Goal: Communication & Community: Participate in discussion

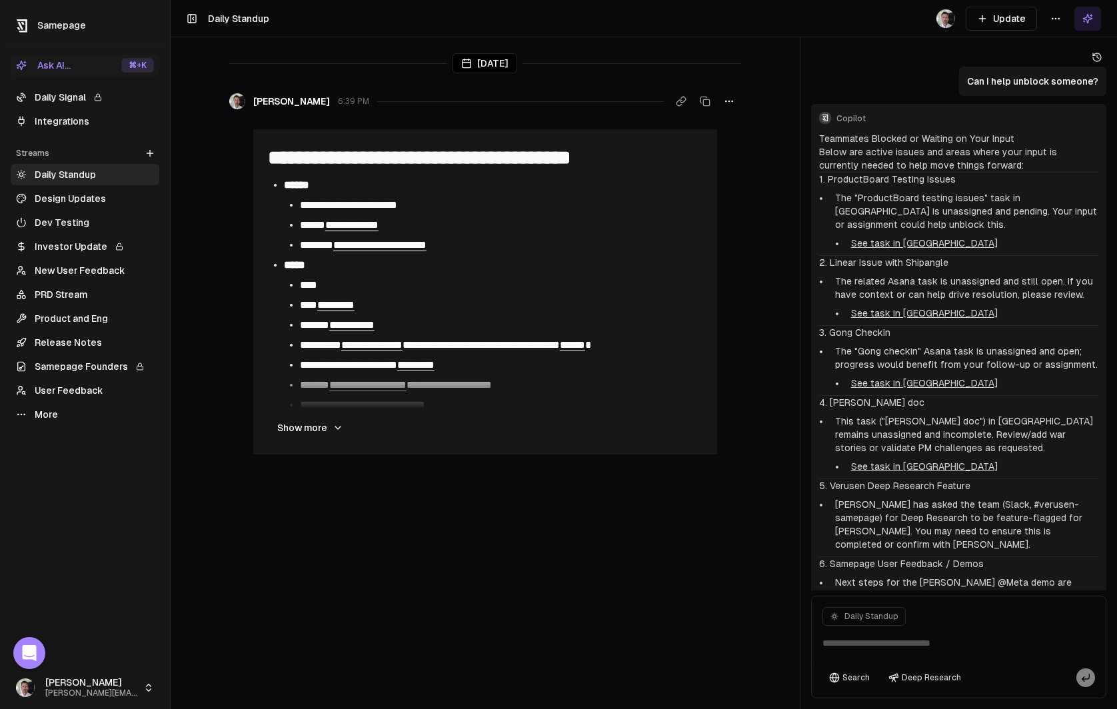
click at [57, 95] on link "Daily Signal" at bounding box center [85, 97] width 149 height 21
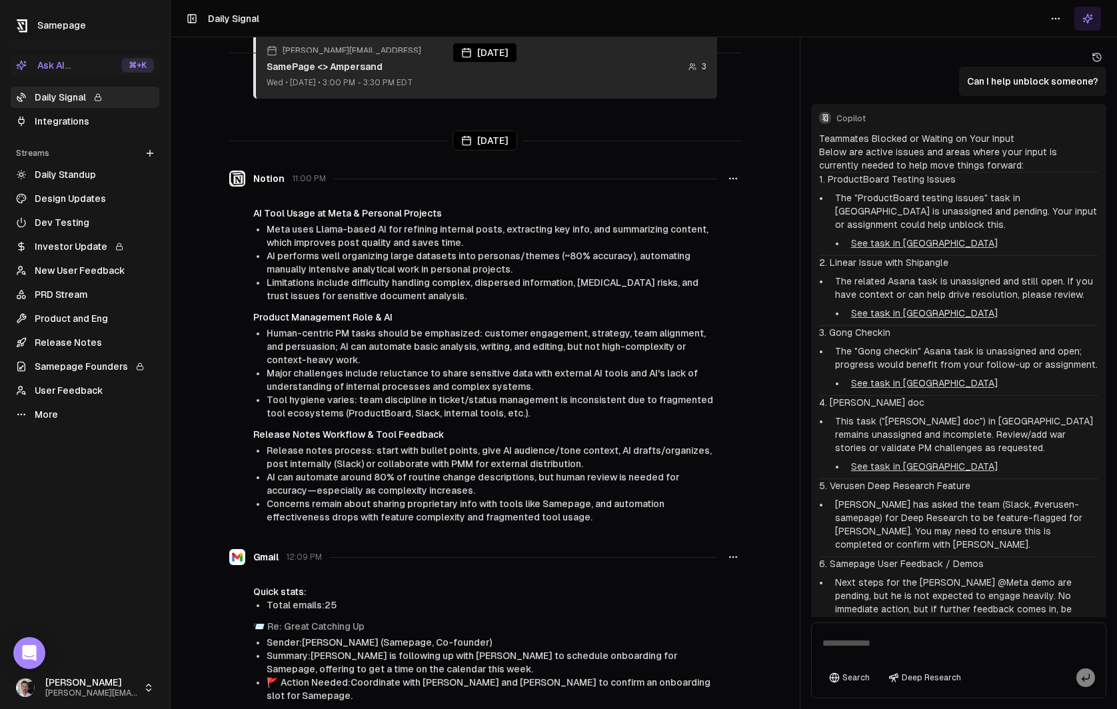
scroll to position [1641, 0]
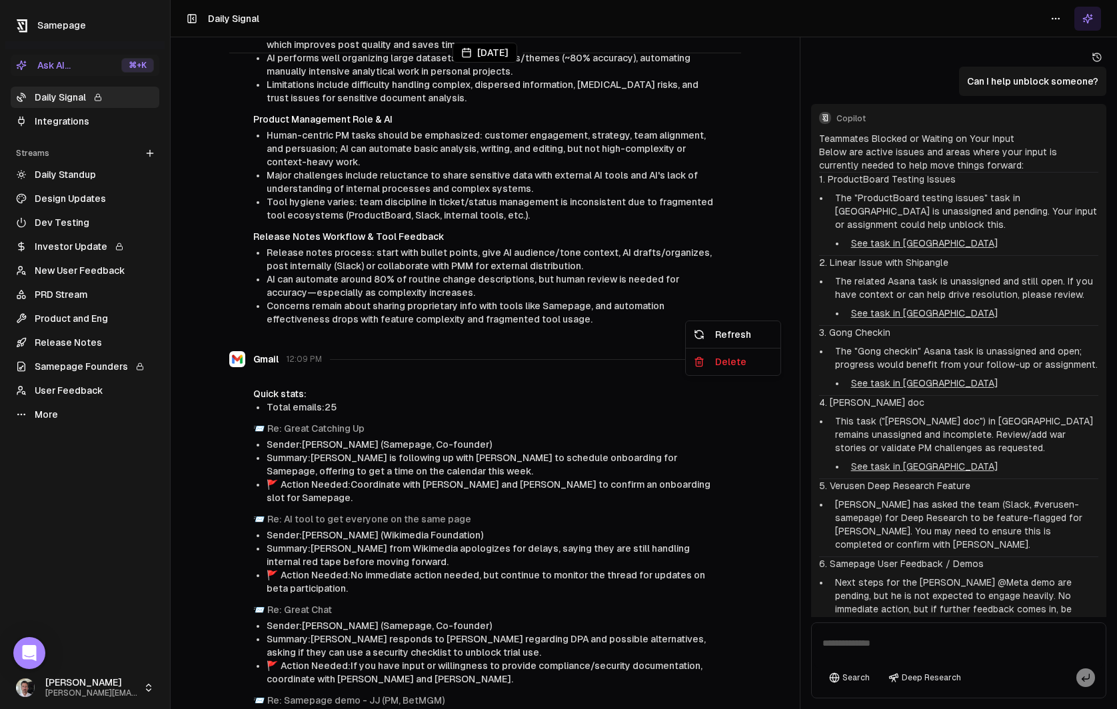
click at [732, 354] on icon "button" at bounding box center [733, 359] width 11 height 11
click at [729, 366] on div "Delete" at bounding box center [732, 361] width 89 height 21
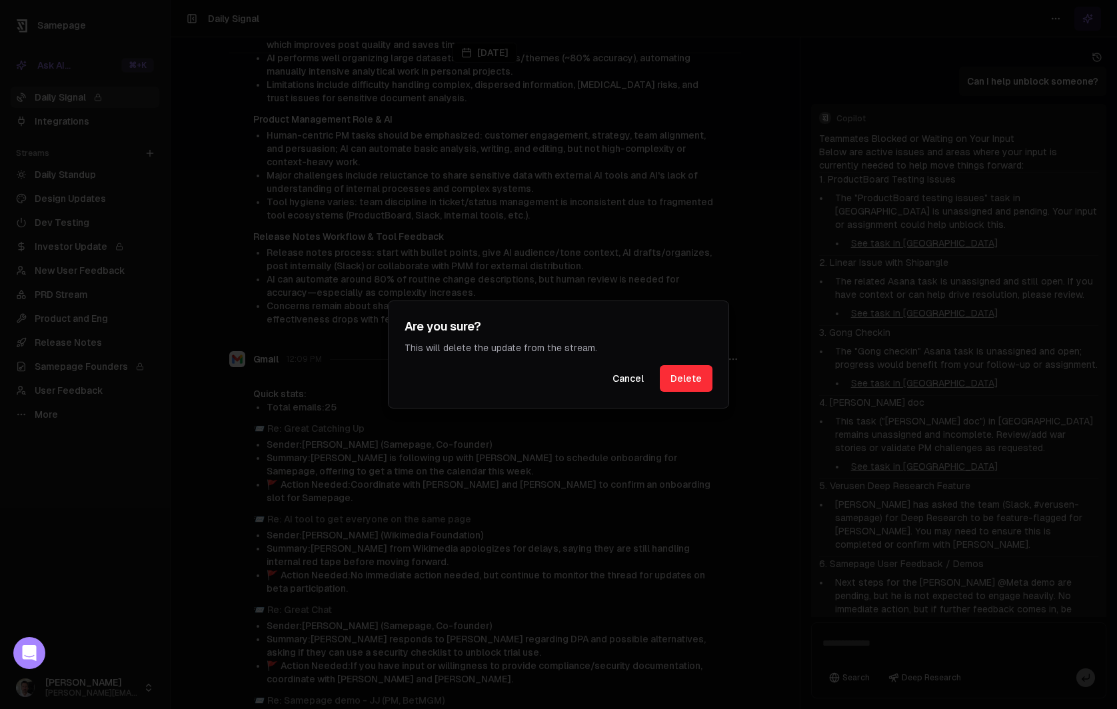
click at [681, 372] on button "Delete" at bounding box center [686, 378] width 53 height 27
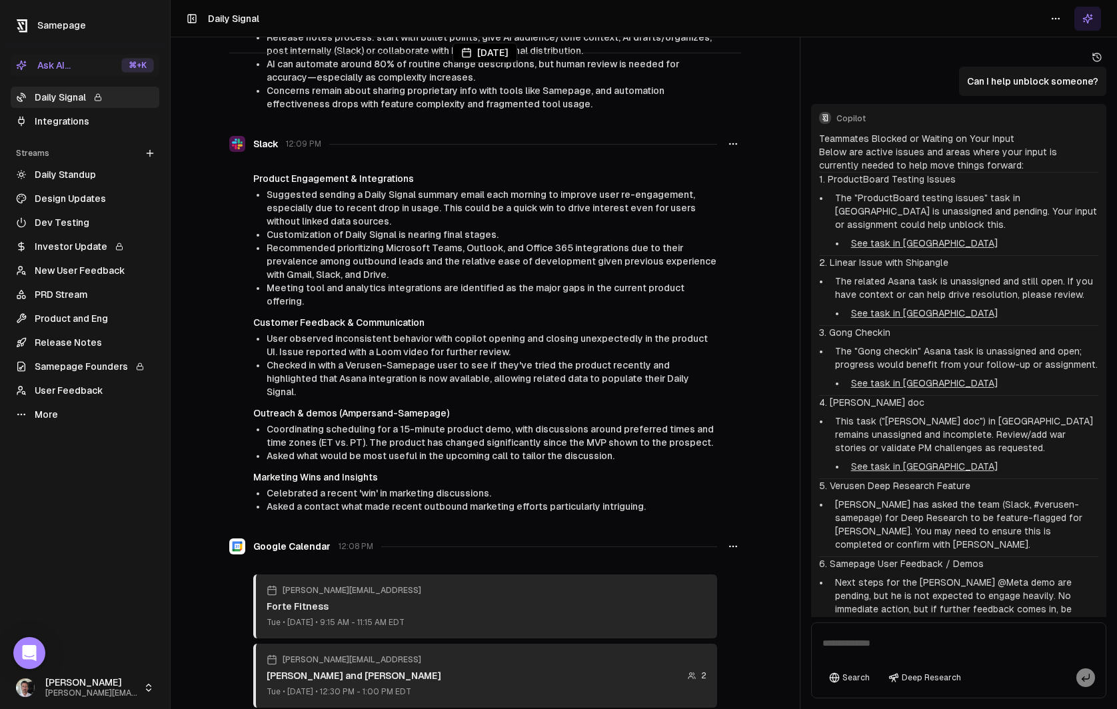
scroll to position [1733, 0]
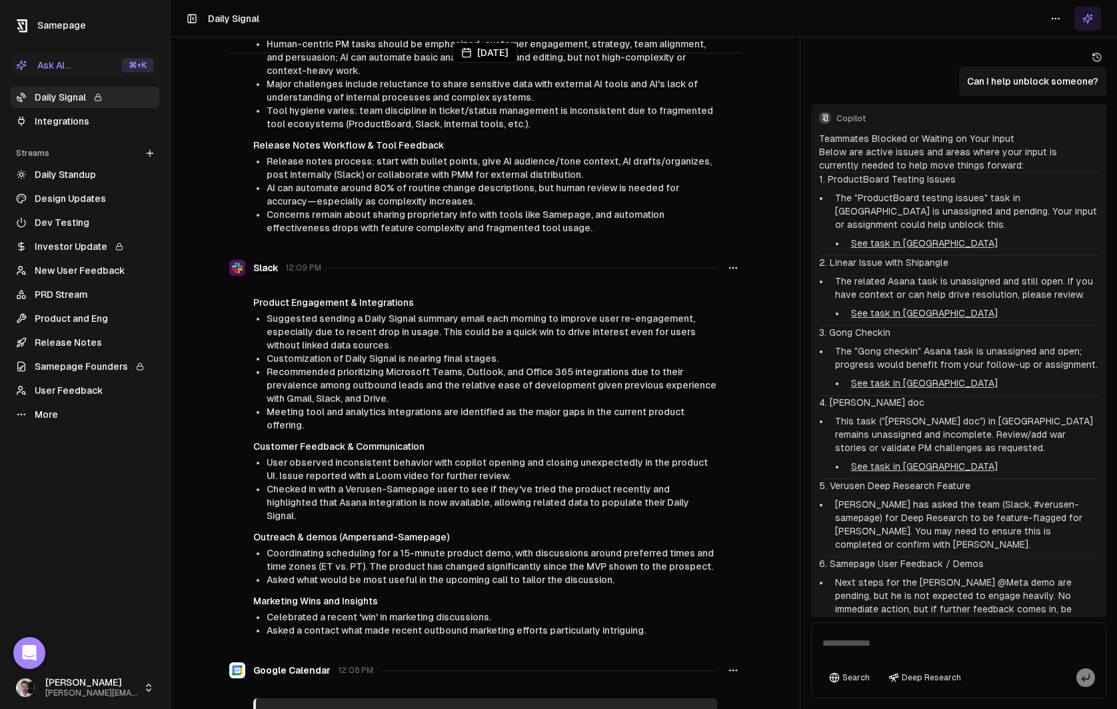
click at [731, 263] on icon "button" at bounding box center [733, 268] width 11 height 11
click at [729, 274] on div "Delete" at bounding box center [732, 270] width 89 height 21
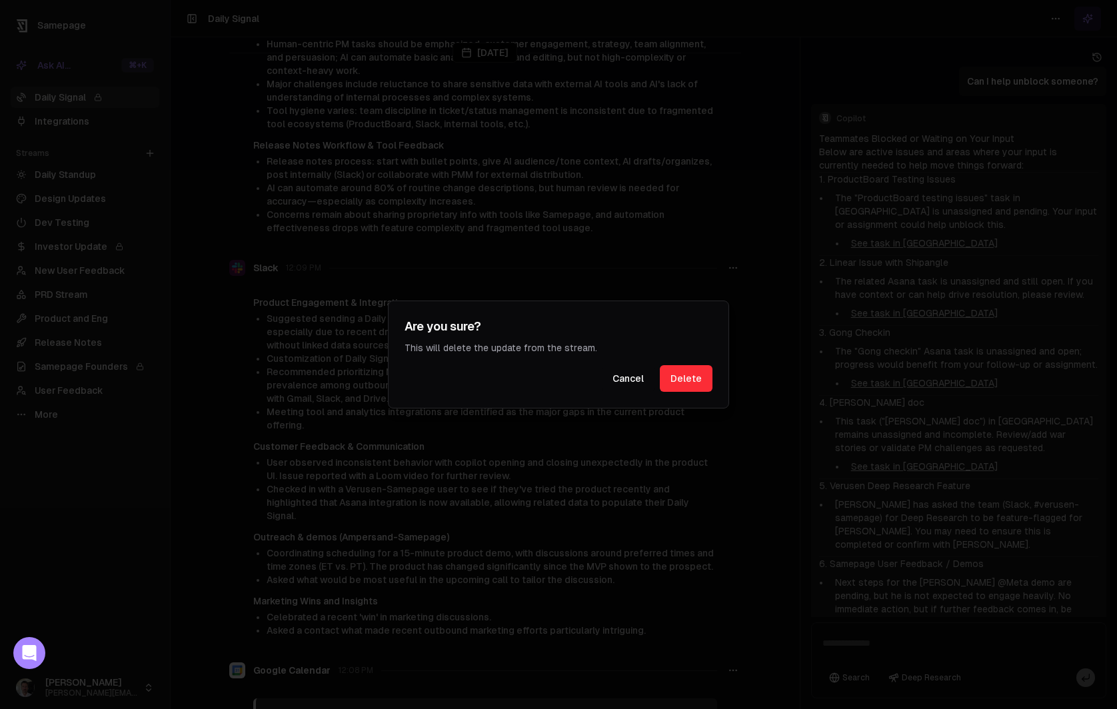
click at [695, 383] on button "Delete" at bounding box center [686, 378] width 53 height 27
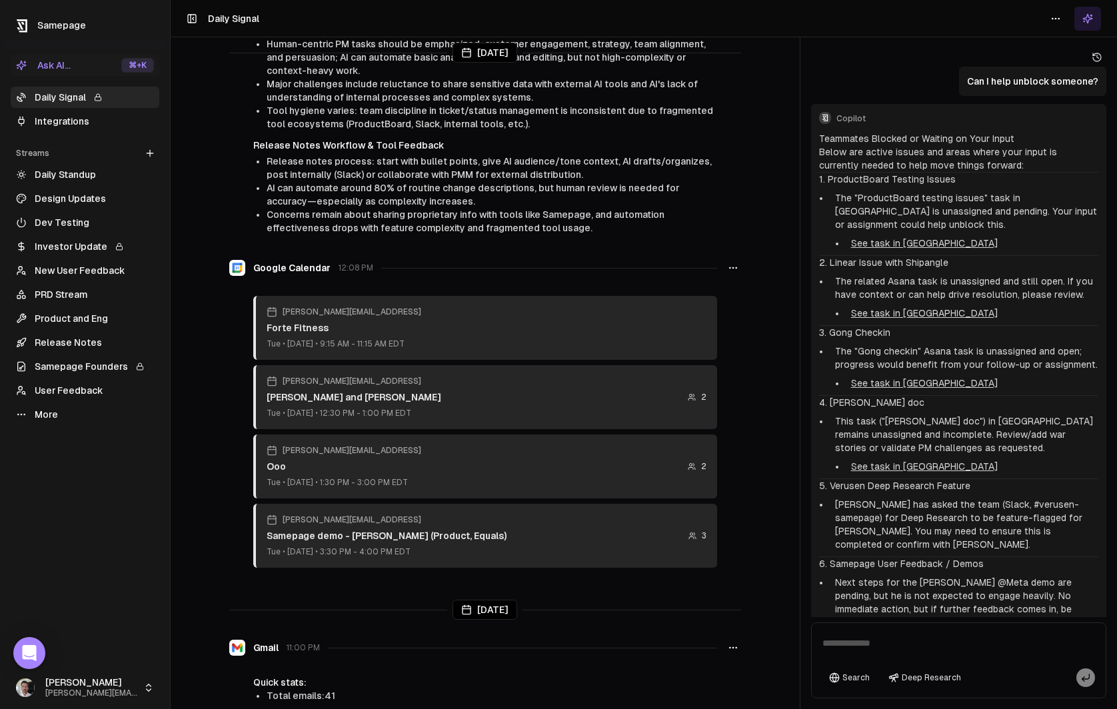
click at [735, 263] on icon "button" at bounding box center [733, 268] width 11 height 11
click at [728, 273] on div "Delete" at bounding box center [732, 270] width 89 height 21
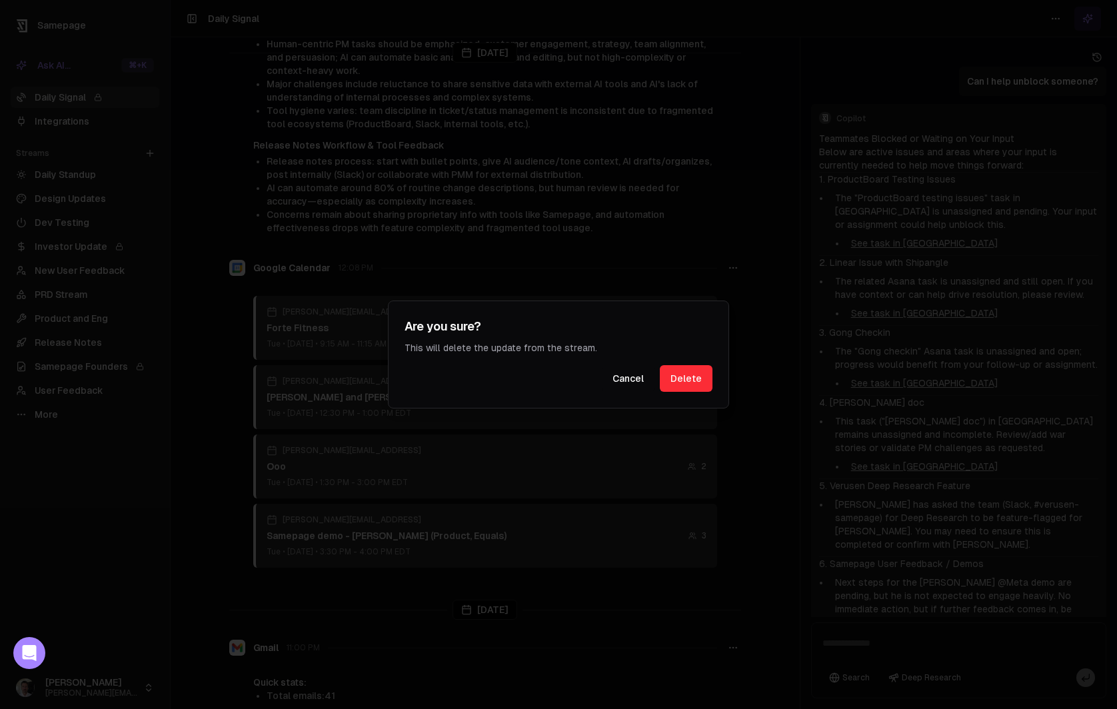
click at [676, 383] on button "Delete" at bounding box center [686, 378] width 53 height 27
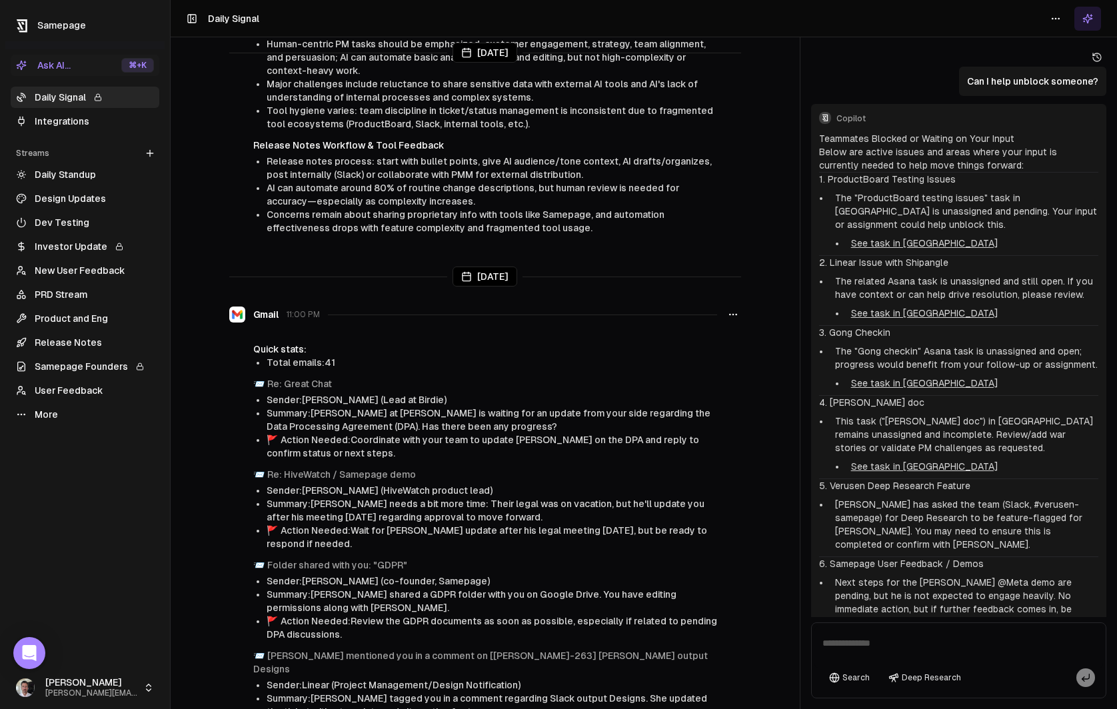
click at [697, 303] on div "Gmail 11:00 PM" at bounding box center [485, 315] width 512 height 24
click at [734, 309] on icon "button" at bounding box center [733, 314] width 11 height 11
click at [728, 321] on div "Delete" at bounding box center [732, 317] width 89 height 21
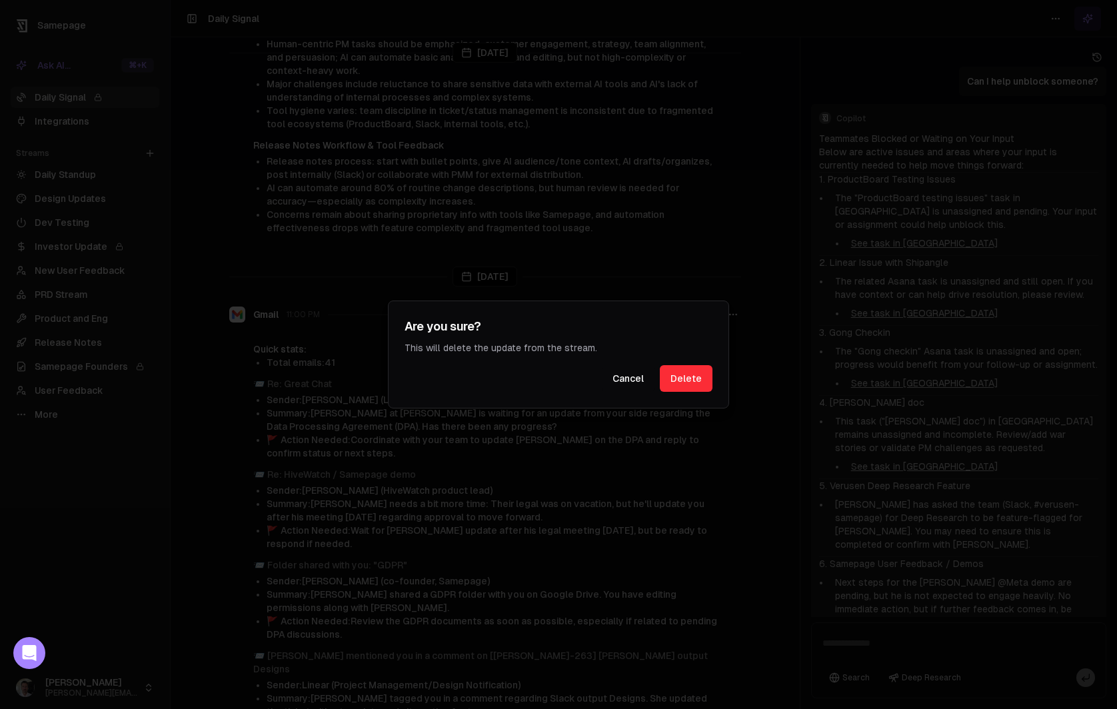
click at [682, 372] on button "Delete" at bounding box center [686, 378] width 53 height 27
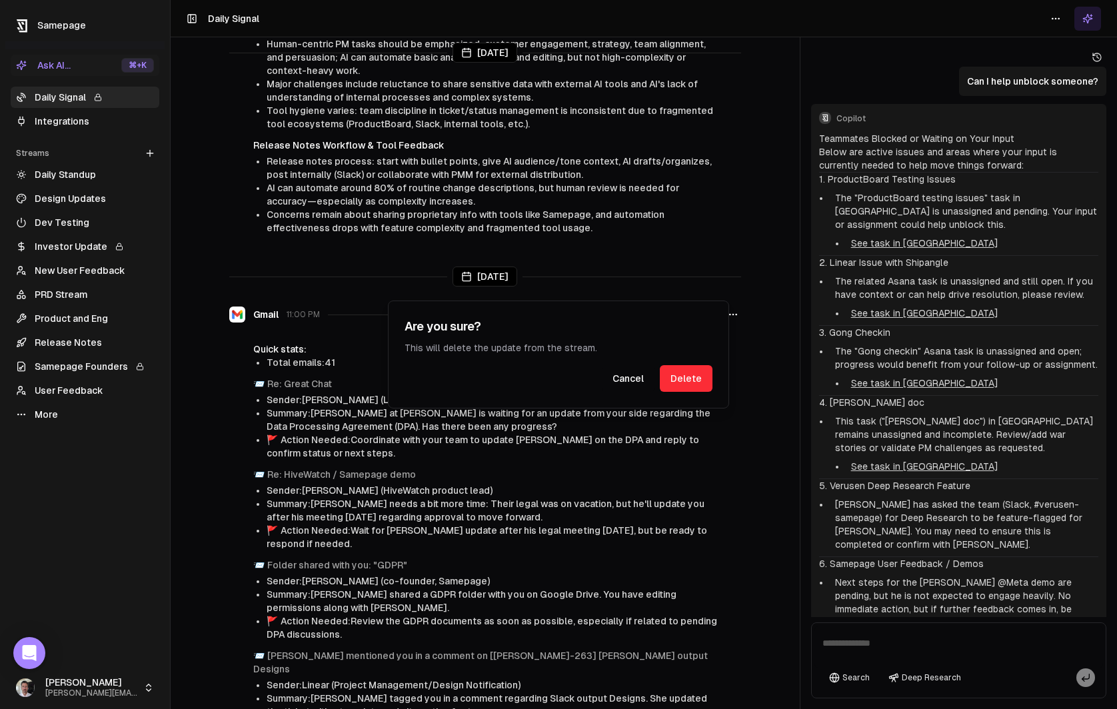
scroll to position [1280, 0]
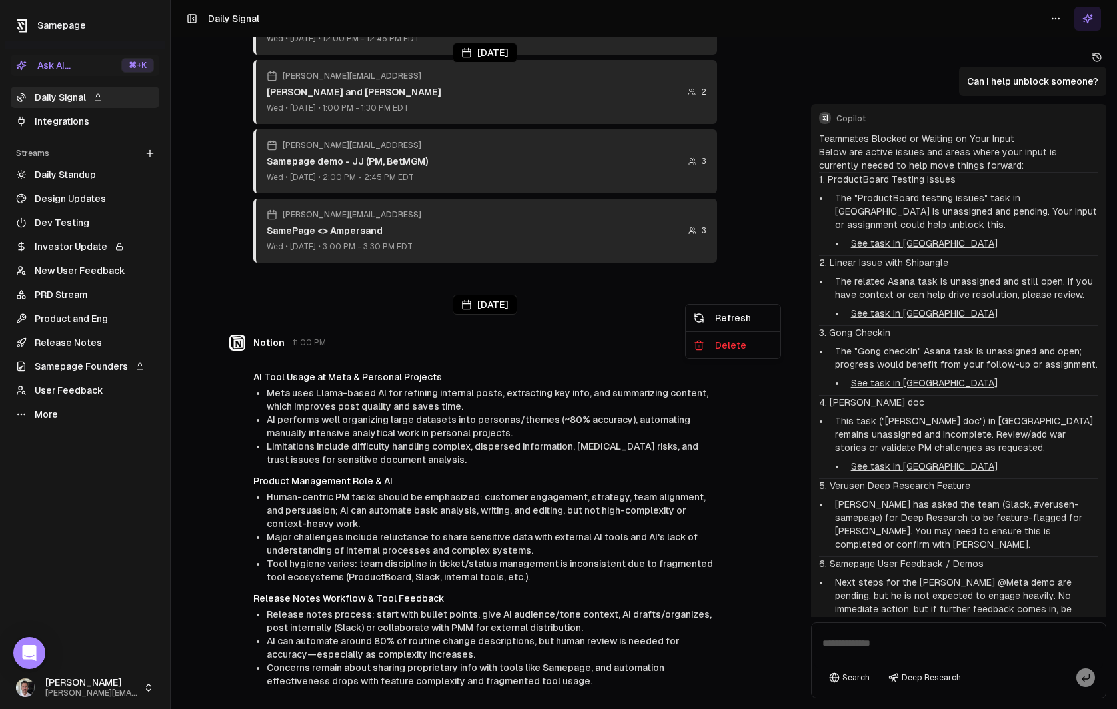
click at [735, 337] on icon "button" at bounding box center [733, 342] width 11 height 11
click at [742, 347] on div "Delete" at bounding box center [732, 345] width 89 height 21
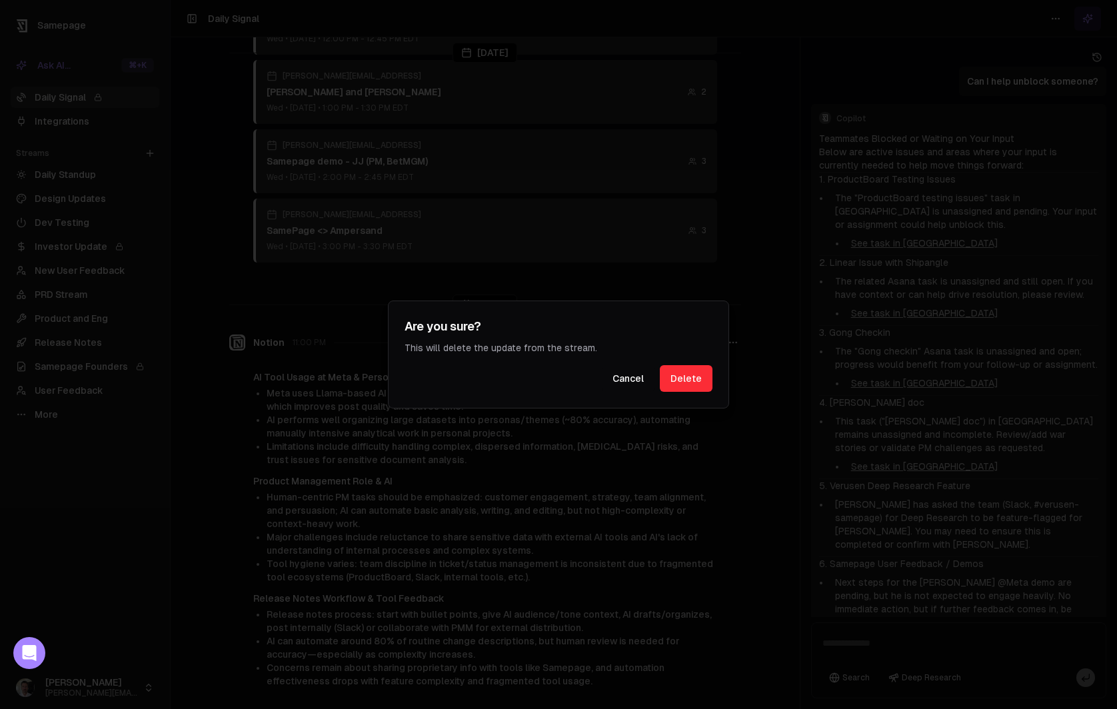
click at [680, 383] on button "Delete" at bounding box center [686, 378] width 53 height 27
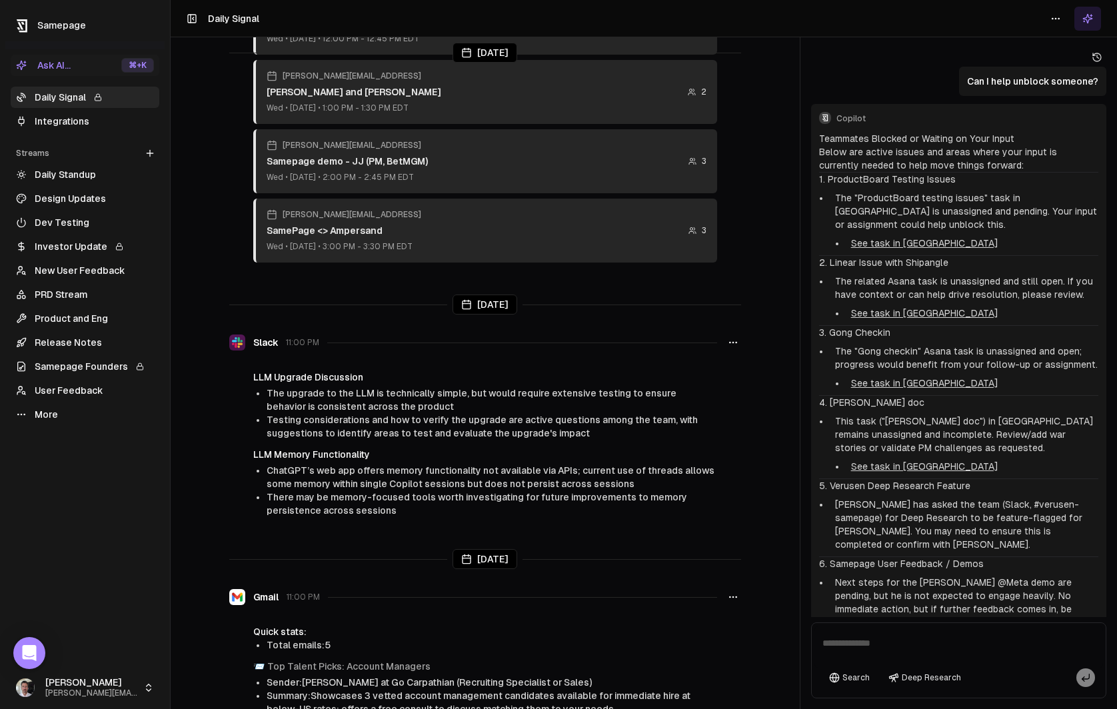
click at [732, 592] on icon "button" at bounding box center [733, 597] width 11 height 11
click at [726, 598] on div "Delete" at bounding box center [732, 599] width 89 height 21
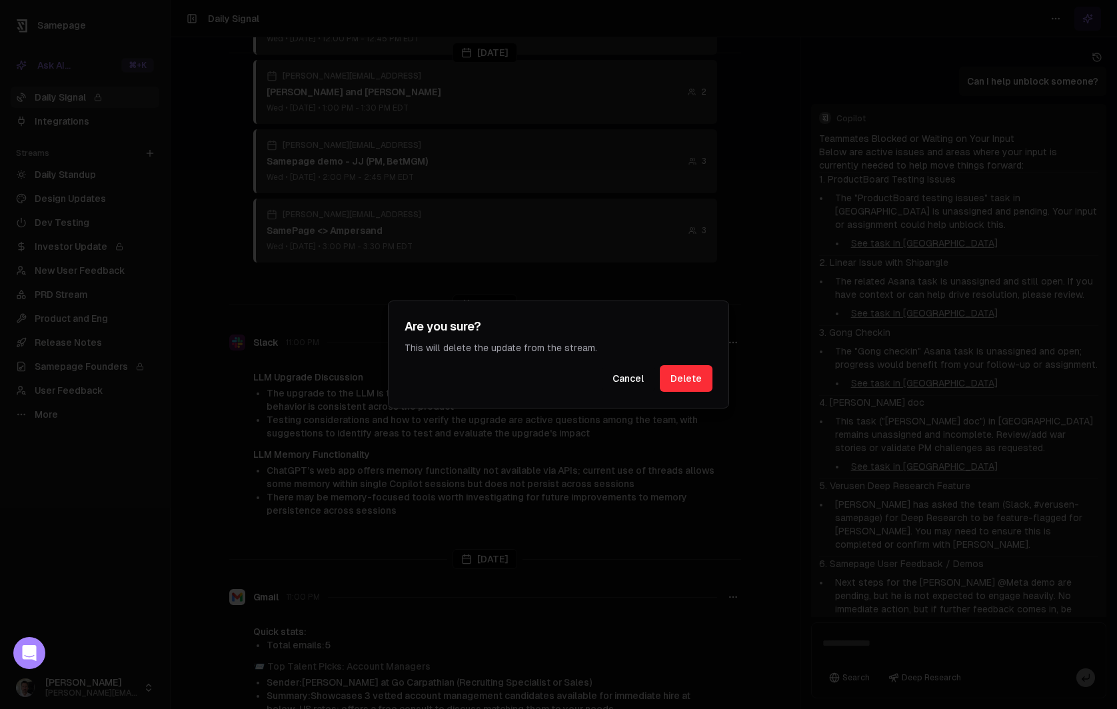
click at [692, 385] on button "Delete" at bounding box center [686, 378] width 53 height 27
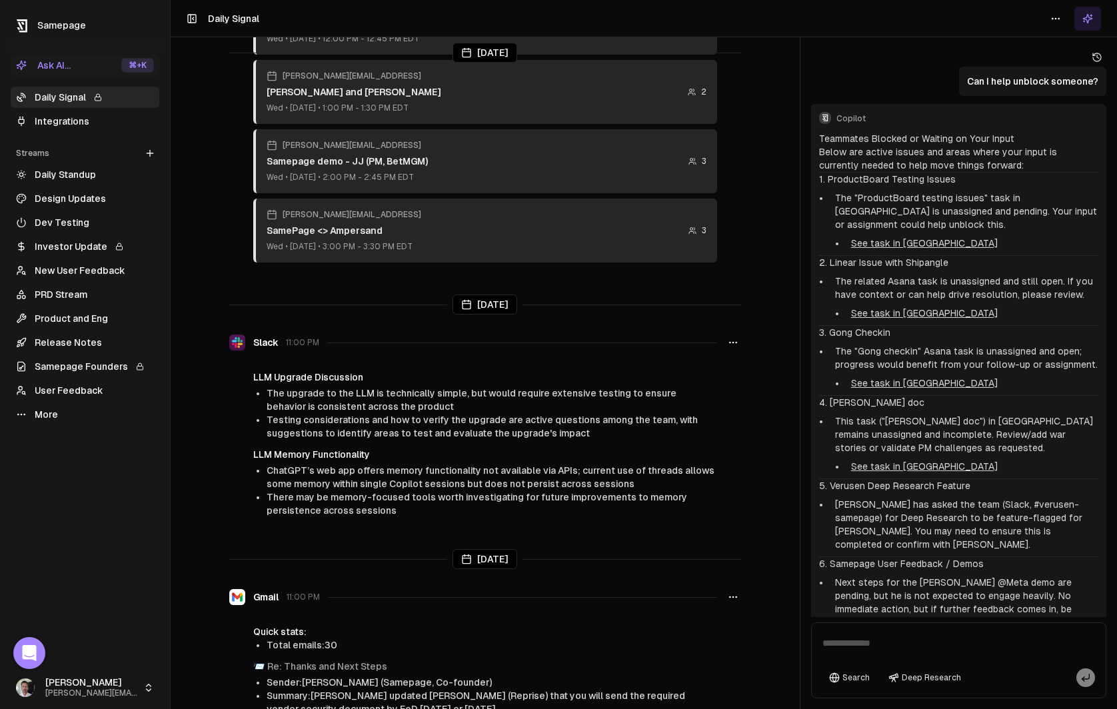
click at [734, 337] on icon "button" at bounding box center [733, 342] width 11 height 11
click at [736, 346] on div "Delete" at bounding box center [732, 345] width 89 height 21
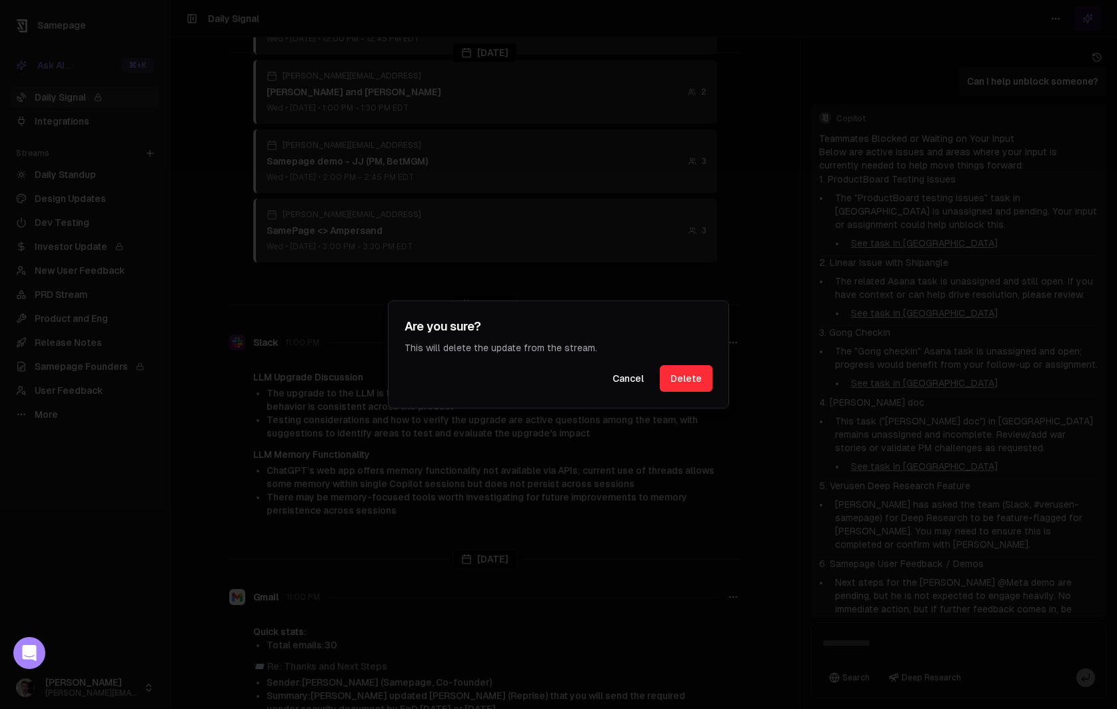
click at [689, 379] on button "Delete" at bounding box center [686, 378] width 53 height 27
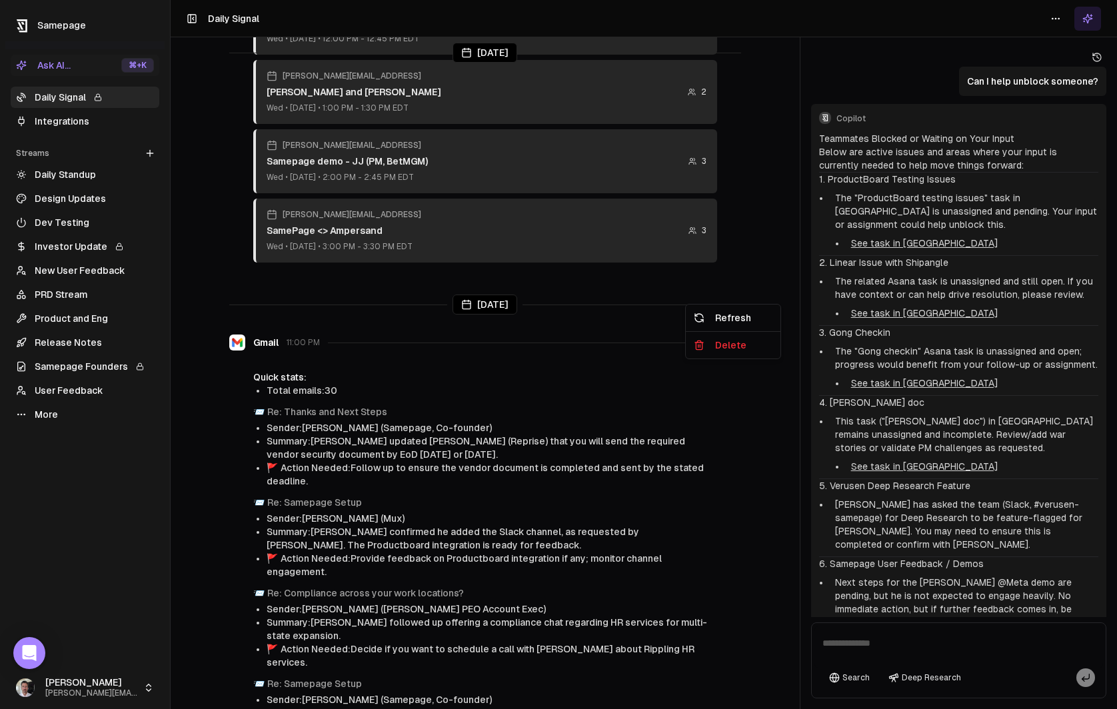
click at [730, 337] on icon "button" at bounding box center [733, 342] width 11 height 11
click at [738, 354] on div "Delete" at bounding box center [732, 345] width 89 height 21
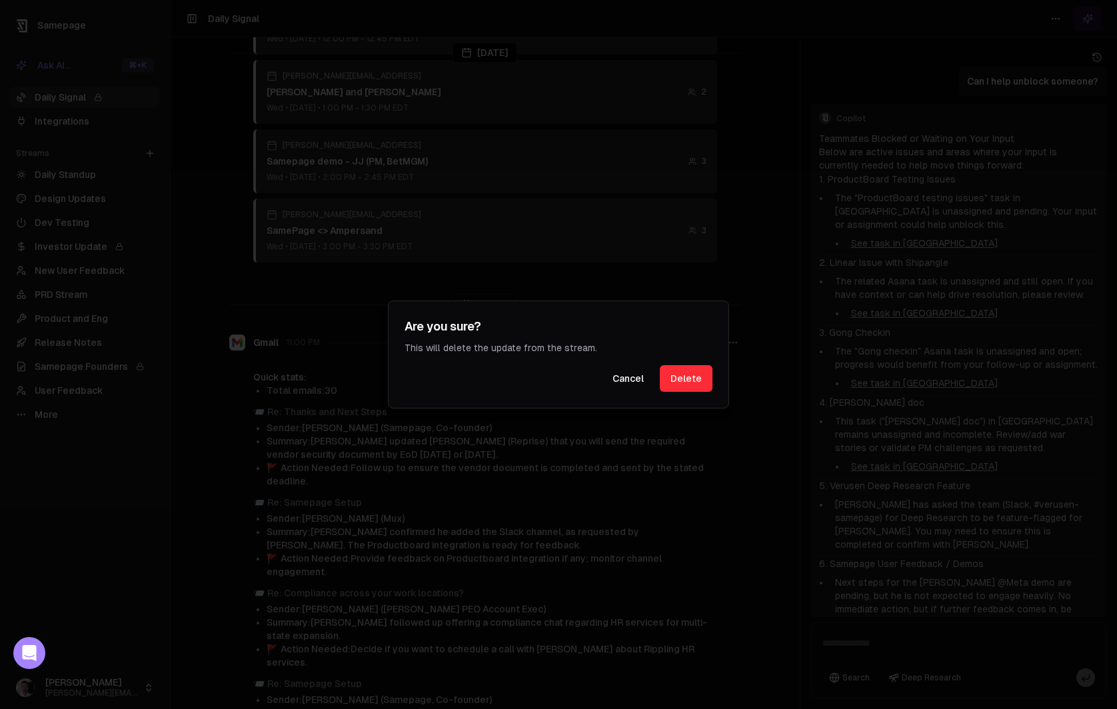
click at [699, 371] on button "Delete" at bounding box center [686, 378] width 53 height 27
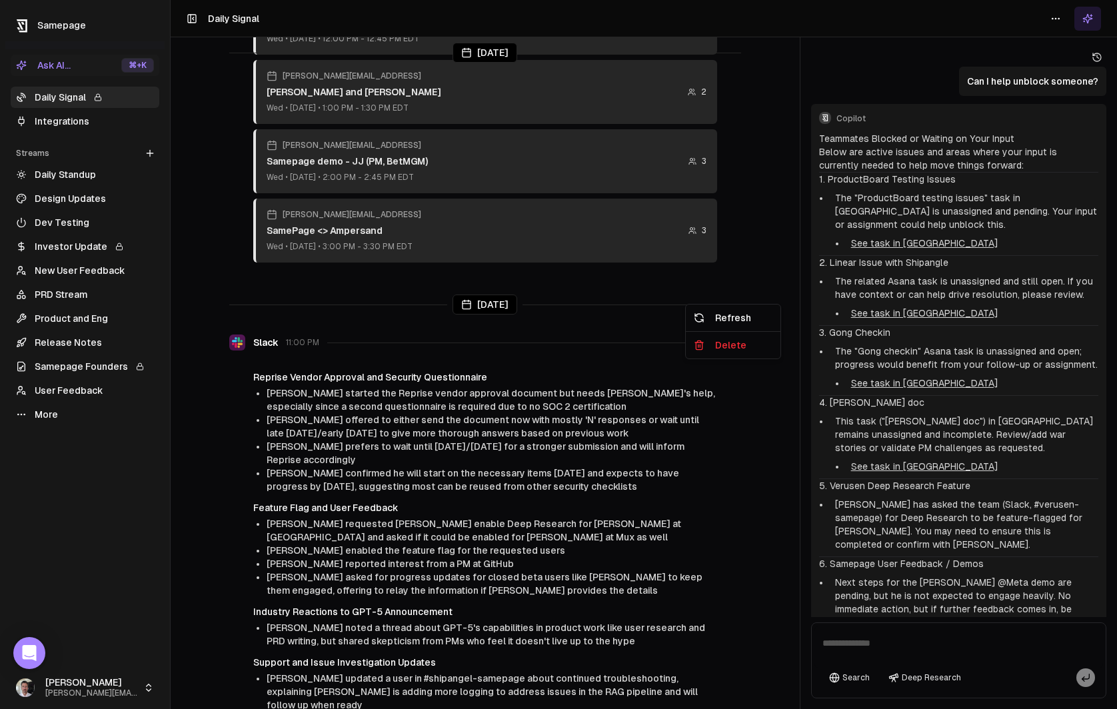
click at [737, 337] on icon "button" at bounding box center [733, 342] width 11 height 11
click at [710, 353] on div "Delete" at bounding box center [732, 345] width 89 height 21
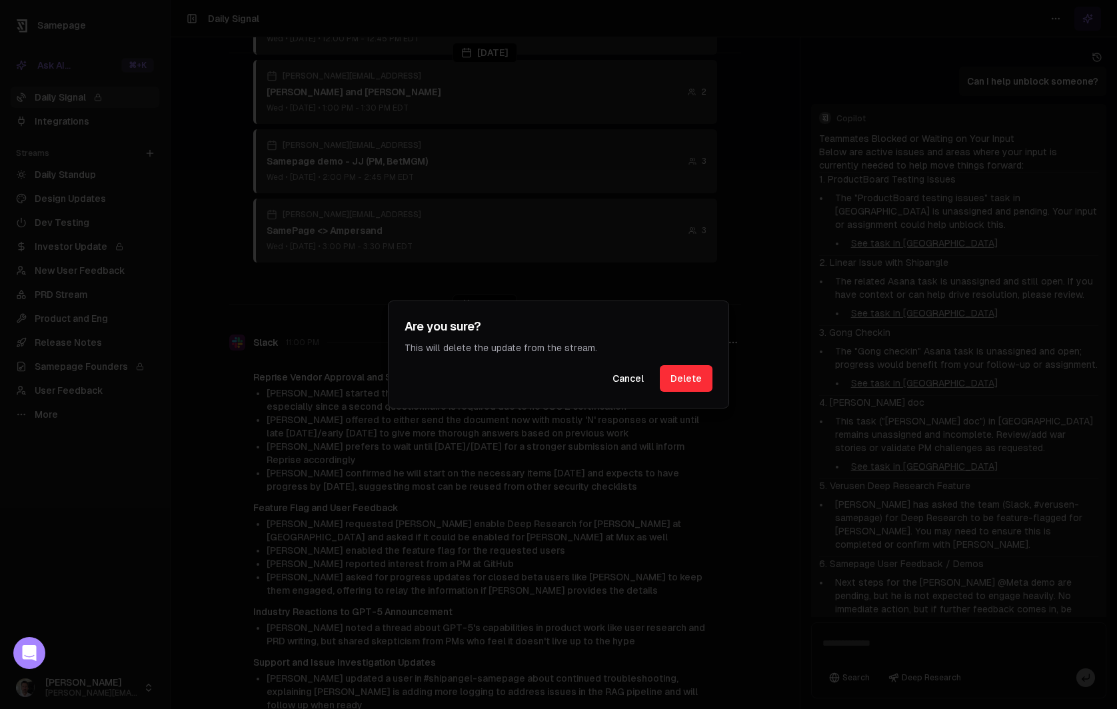
click at [683, 382] on button "Delete" at bounding box center [686, 378] width 53 height 27
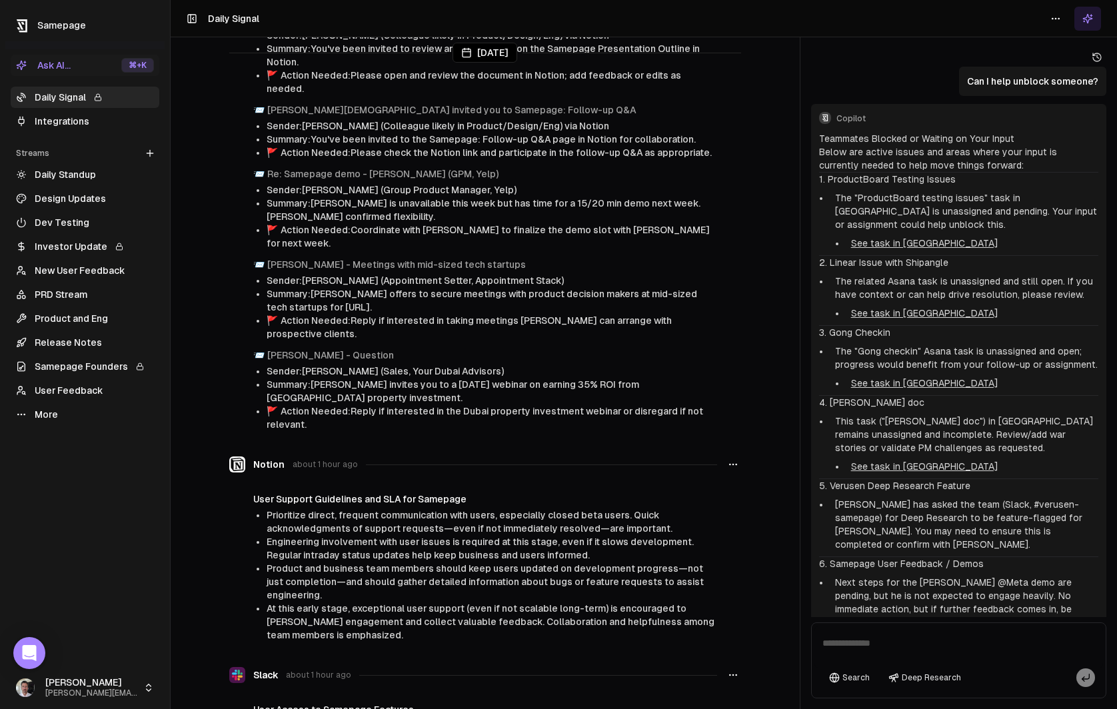
scroll to position [0, 0]
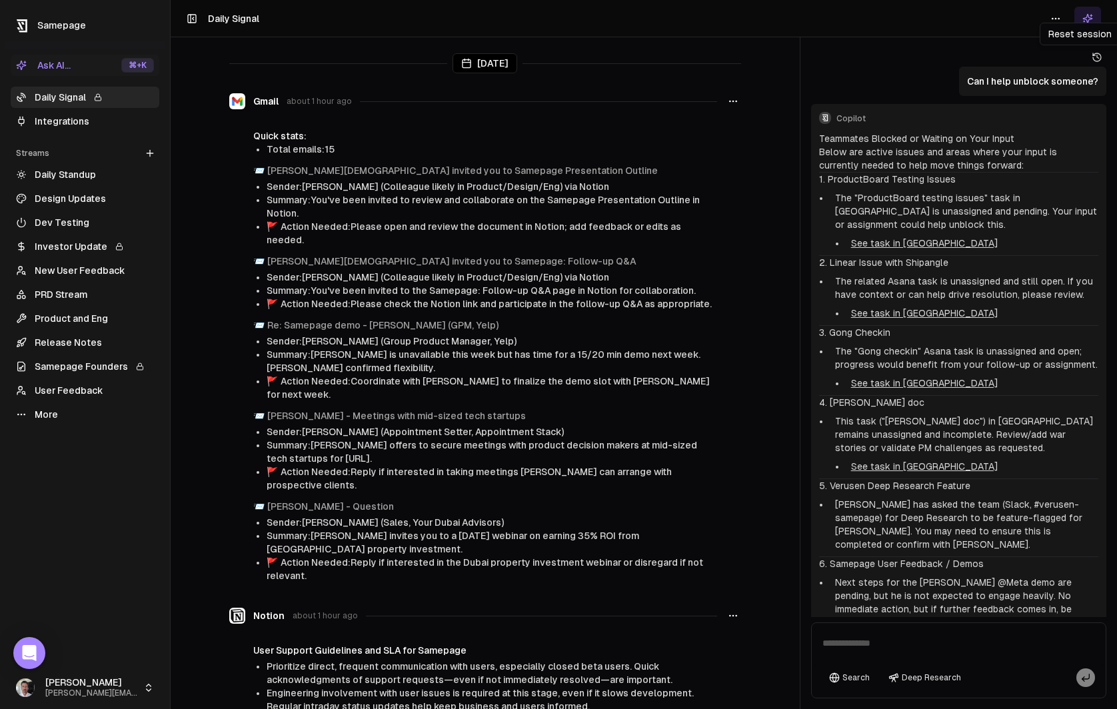
click at [1096, 55] on icon at bounding box center [1097, 57] width 11 height 11
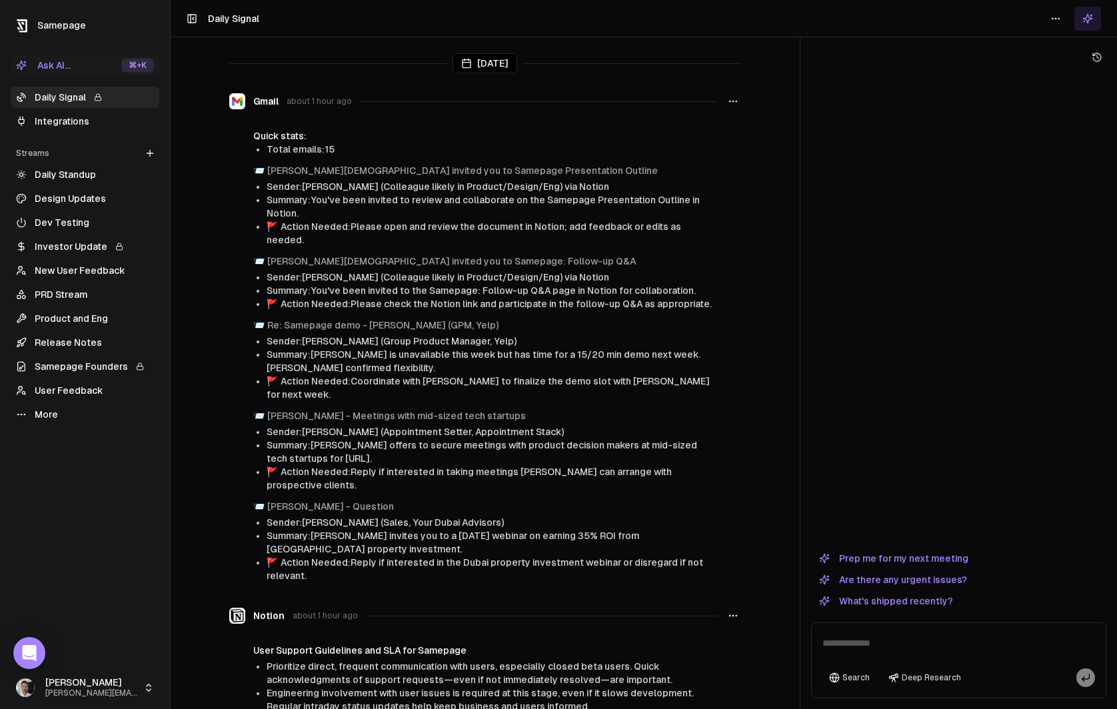
click at [87, 173] on link "Daily Standup" at bounding box center [85, 174] width 149 height 21
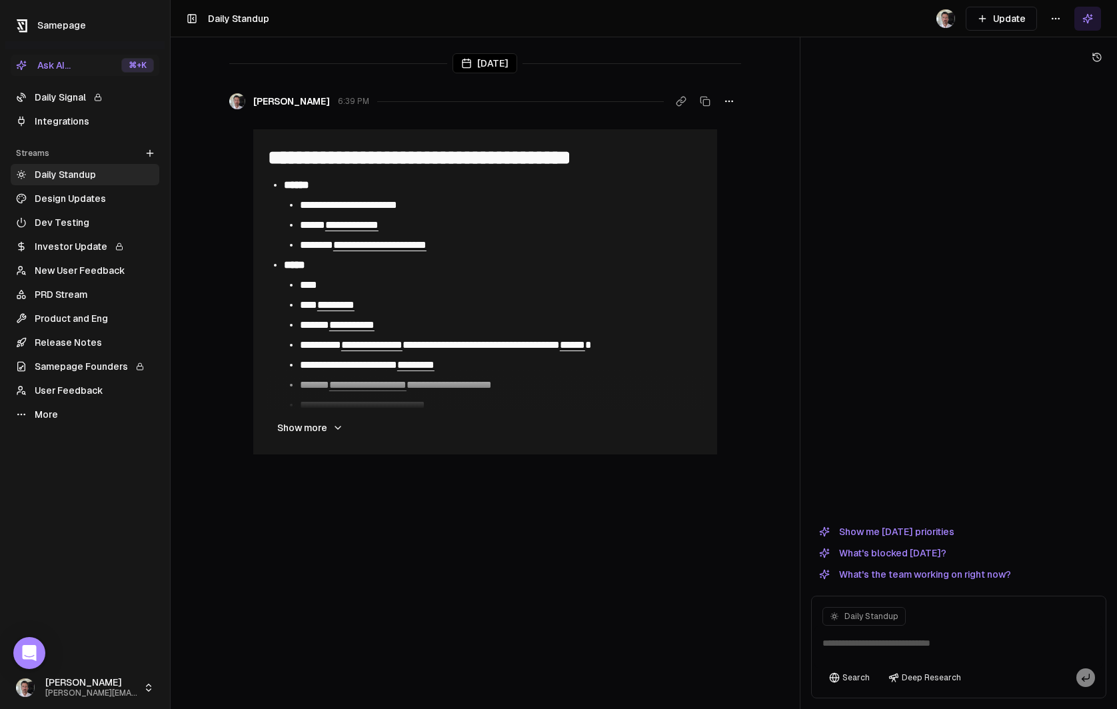
click at [53, 101] on link "Daily Signal" at bounding box center [85, 97] width 149 height 21
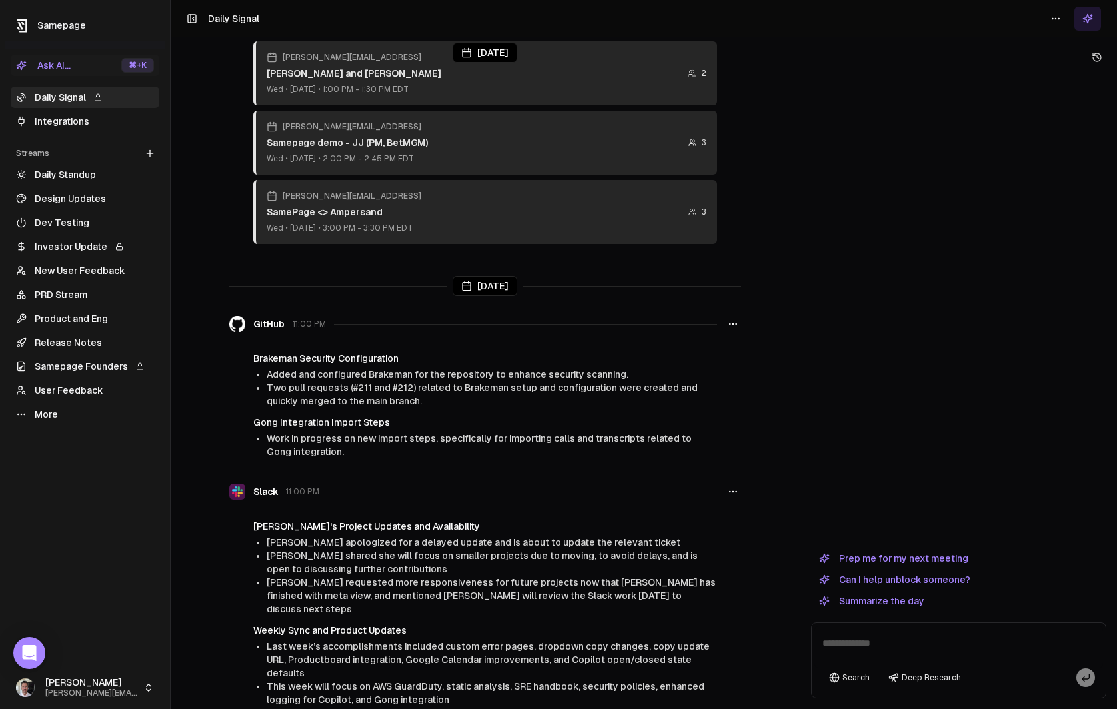
scroll to position [1303, 0]
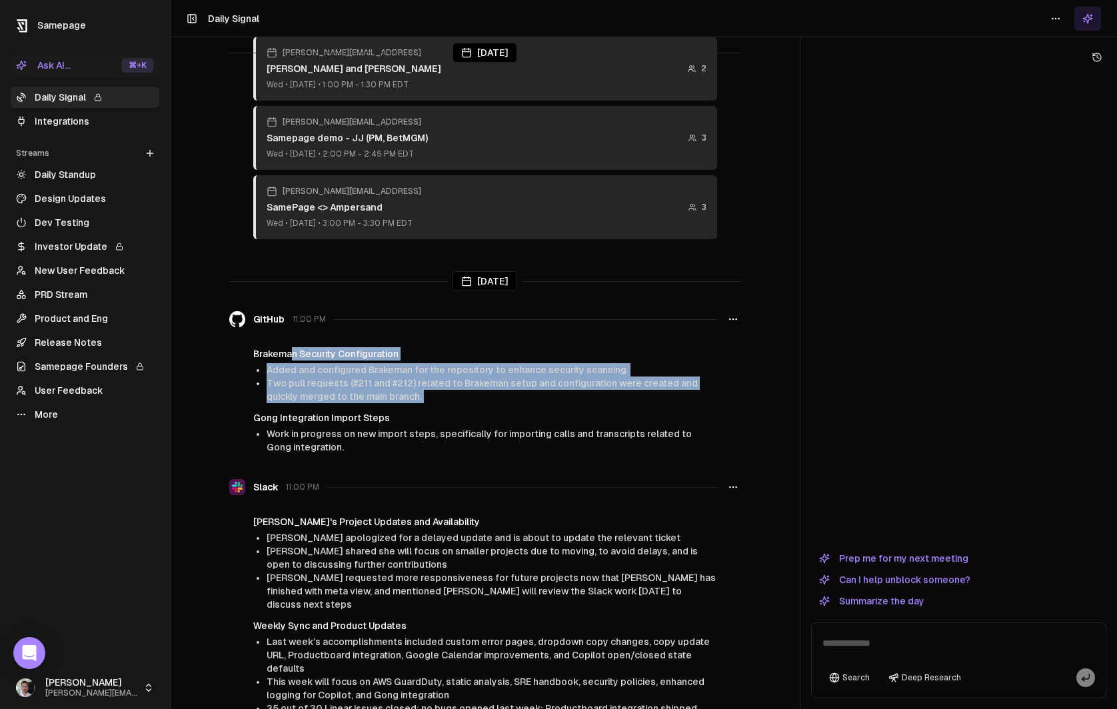
drag, startPoint x: 292, startPoint y: 299, endPoint x: 371, endPoint y: 354, distance: 96.1
click at [369, 353] on div "Brakeman Security Configuration Added and configured Brakeman for the repositor…" at bounding box center [485, 400] width 512 height 107
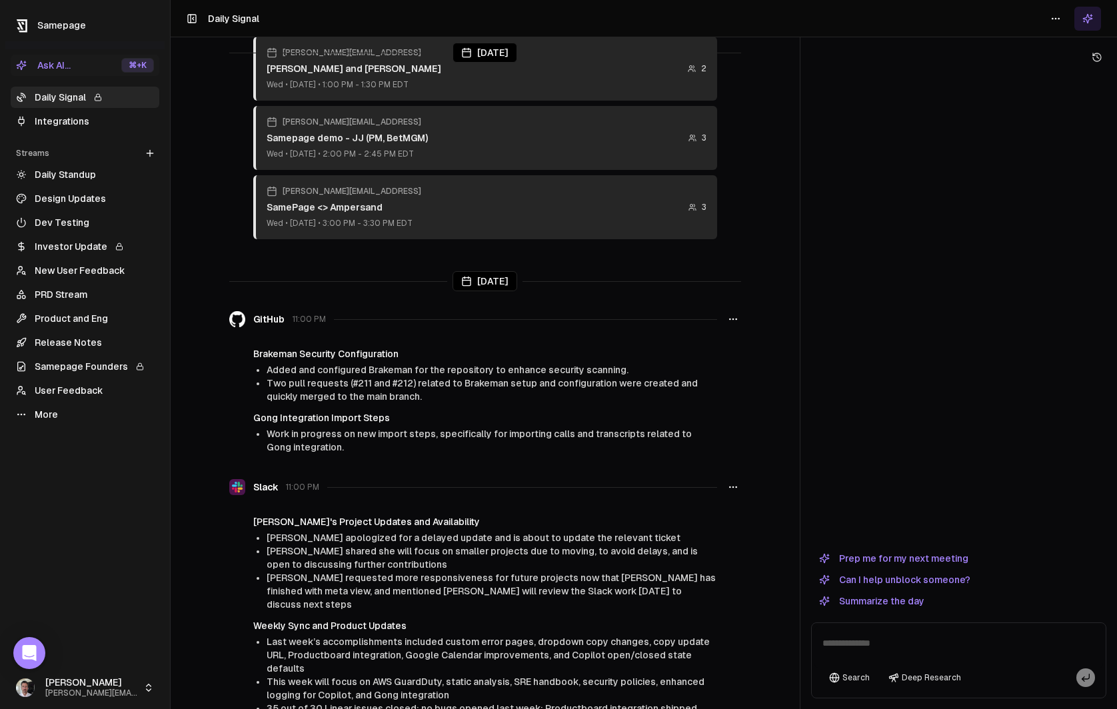
click at [333, 427] on li "Work in progress on new import steps, specifically for importing calls and tran…" at bounding box center [492, 440] width 450 height 27
click at [375, 365] on span "Added and configured Brakeman for the repository to enhance security scanning." at bounding box center [448, 370] width 362 height 11
click at [369, 378] on span "Two pull requests (#211 and #212) related to Brakeman setup and configuration w…" at bounding box center [482, 390] width 431 height 24
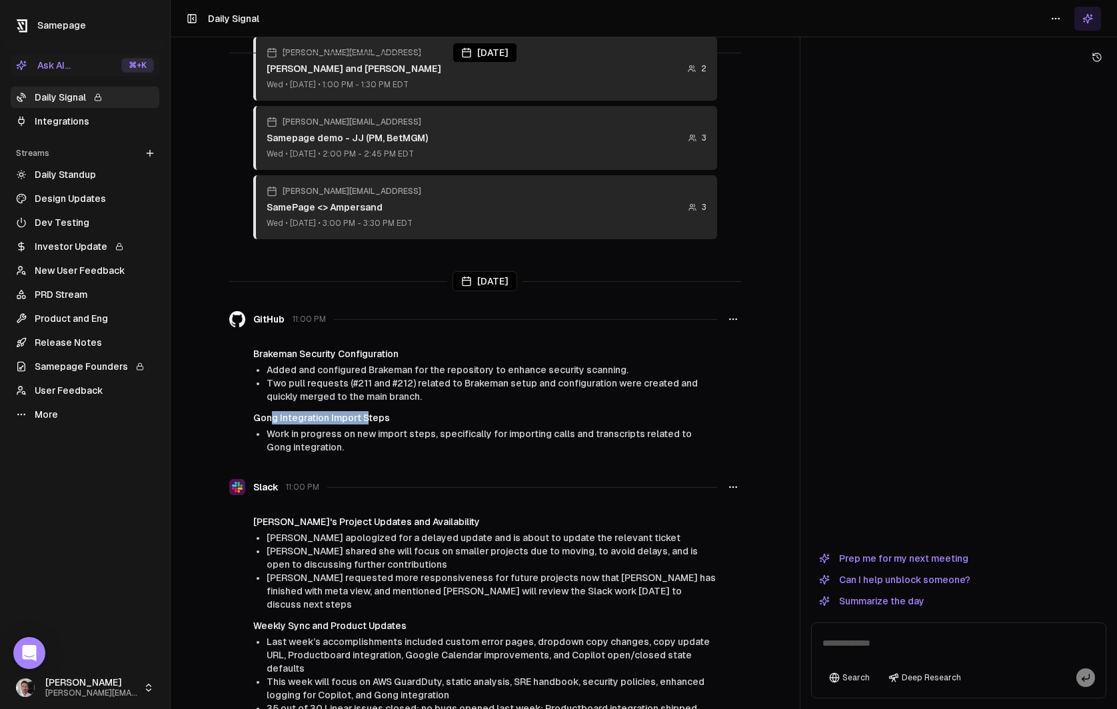
drag, startPoint x: 273, startPoint y: 359, endPoint x: 367, endPoint y: 365, distance: 94.1
click at [367, 411] on h4 "Gong Integration Import Steps" at bounding box center [485, 417] width 464 height 13
click at [366, 411] on h4 "Gong Integration Import Steps" at bounding box center [485, 417] width 464 height 13
drag, startPoint x: 339, startPoint y: 362, endPoint x: 389, endPoint y: 363, distance: 50.7
click at [389, 411] on h4 "Gong Integration Import Steps" at bounding box center [485, 417] width 464 height 13
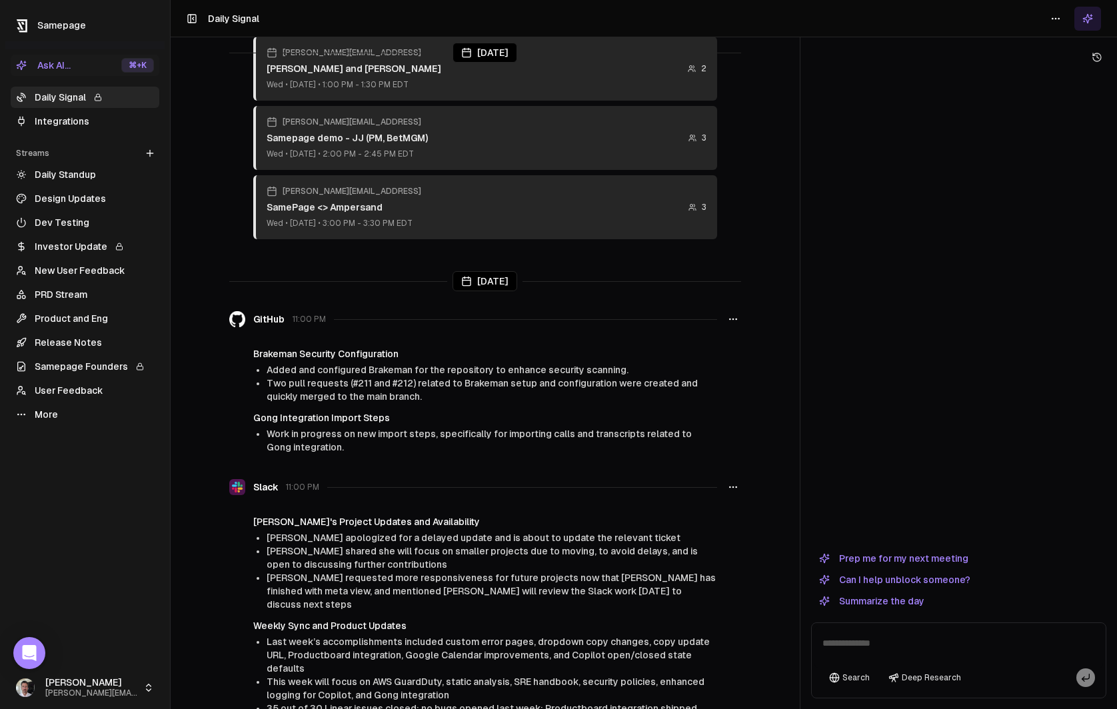
click at [385, 377] on li "Two pull requests (#211 and #212) related to Brakeman setup and configuration w…" at bounding box center [492, 390] width 450 height 27
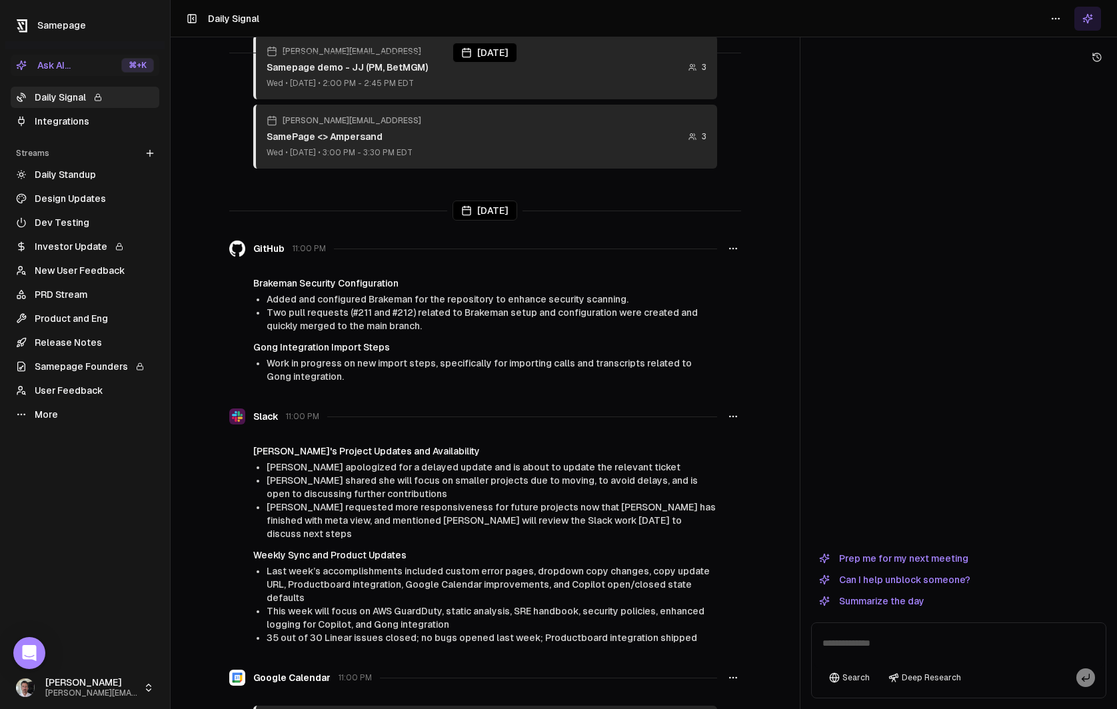
scroll to position [1390, 0]
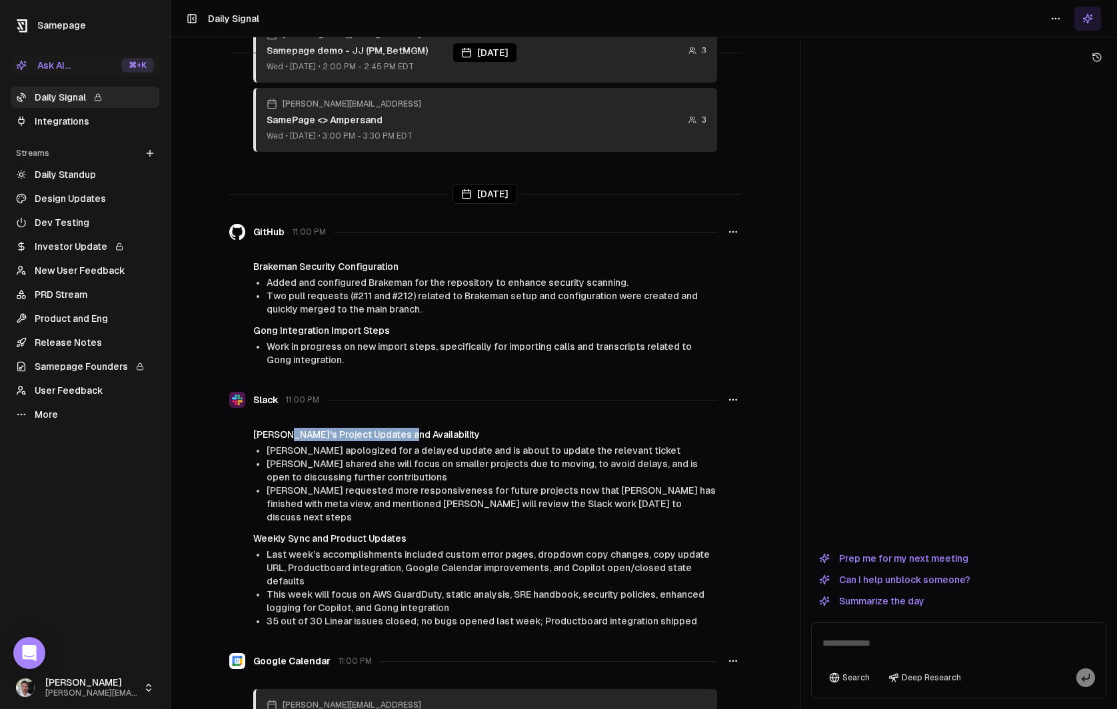
drag, startPoint x: 281, startPoint y: 379, endPoint x: 399, endPoint y: 381, distance: 117.3
click at [399, 428] on h4 "[PERSON_NAME]'s Project Updates and Availability" at bounding box center [485, 434] width 464 height 13
click at [381, 445] on span "[PERSON_NAME] apologized for a delayed update and is about to update the releva…" at bounding box center [474, 450] width 414 height 11
click at [419, 428] on h4 "[PERSON_NAME]'s Project Updates and Availability" at bounding box center [485, 434] width 464 height 13
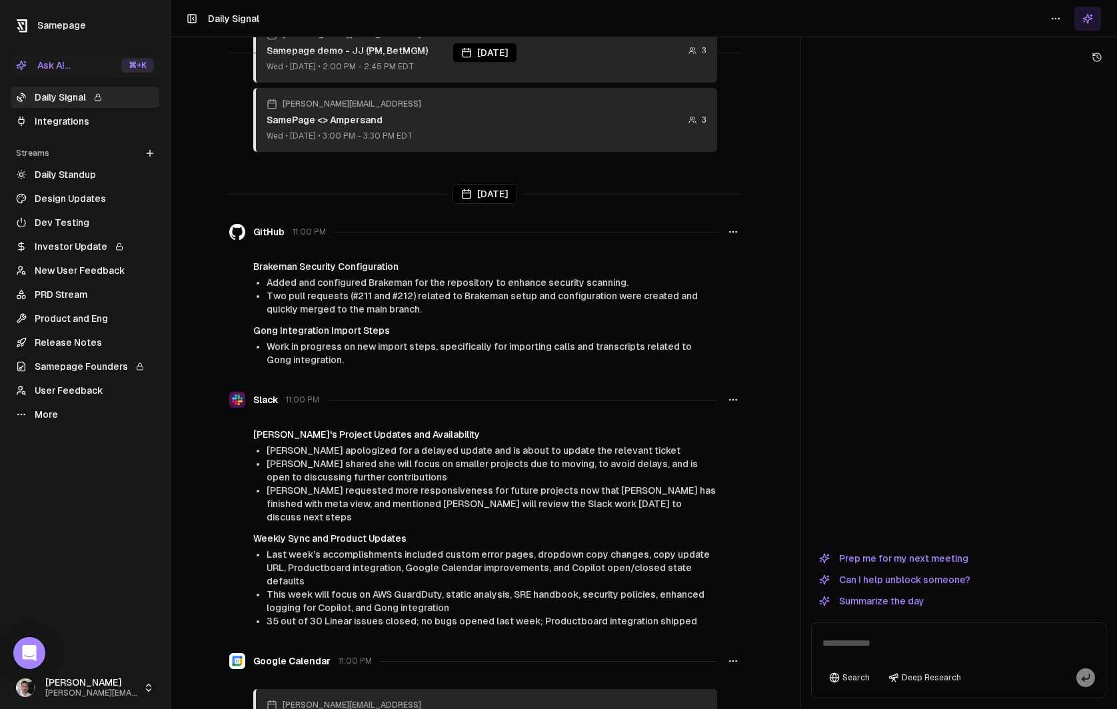
click at [482, 445] on span "[PERSON_NAME] apologized for a delayed update and is about to update the releva…" at bounding box center [474, 450] width 414 height 11
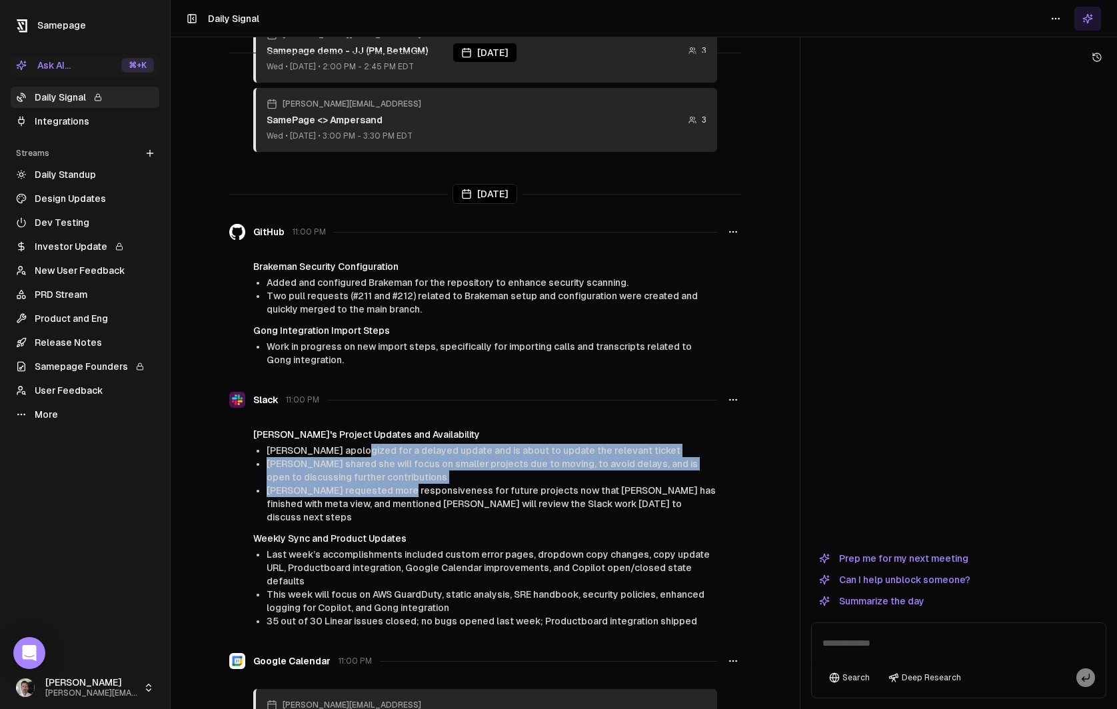
drag, startPoint x: 351, startPoint y: 395, endPoint x: 396, endPoint y: 434, distance: 59.1
click at [396, 444] on ul "[PERSON_NAME] apologized for a delayed update and is about to update the releva…" at bounding box center [492, 484] width 450 height 80
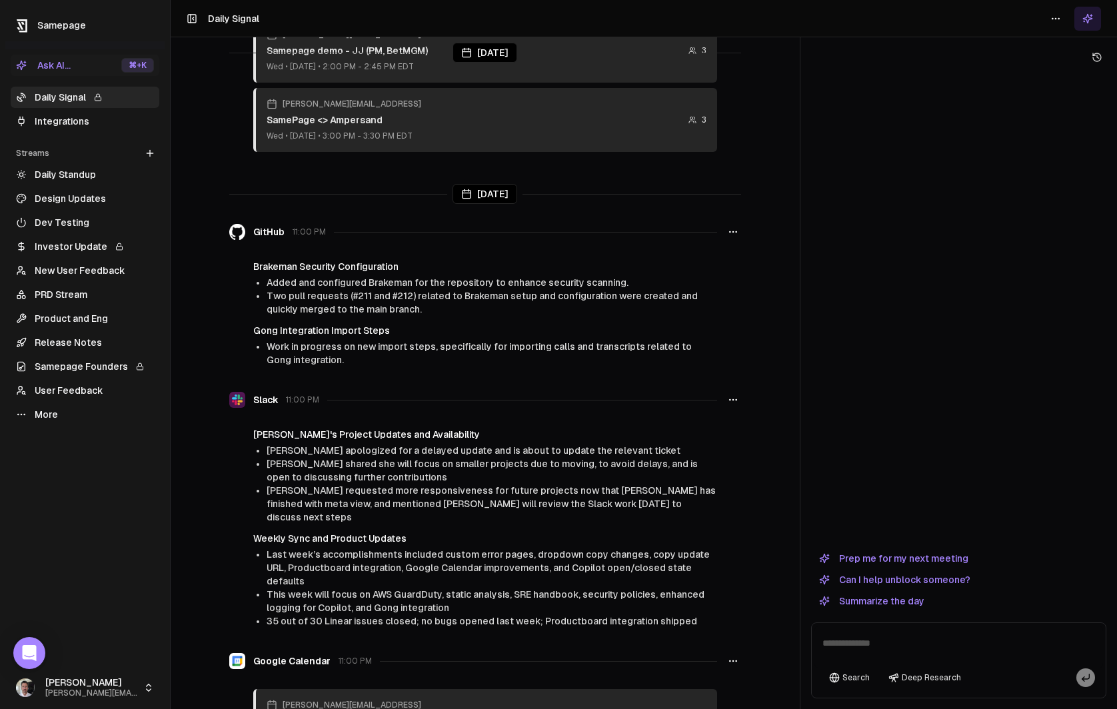
click at [396, 484] on li "[PERSON_NAME] requested more responsiveness for future projects now that [PERSO…" at bounding box center [492, 504] width 450 height 40
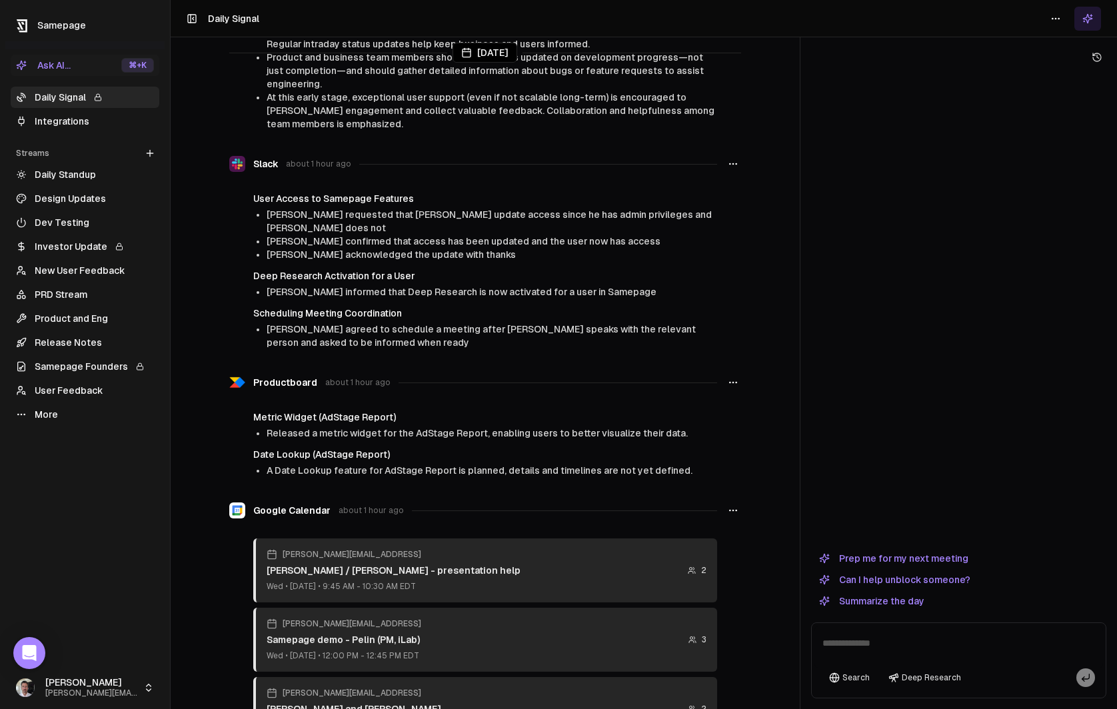
scroll to position [664, 0]
drag, startPoint x: 268, startPoint y: 363, endPoint x: 404, endPoint y: 367, distance: 136.0
click at [404, 409] on h4 "Metric Widget (AdStage Report)" at bounding box center [485, 415] width 464 height 13
click at [585, 321] on li "[PERSON_NAME] agreed to schedule a meeting after [PERSON_NAME] speaks with the …" at bounding box center [492, 334] width 450 height 27
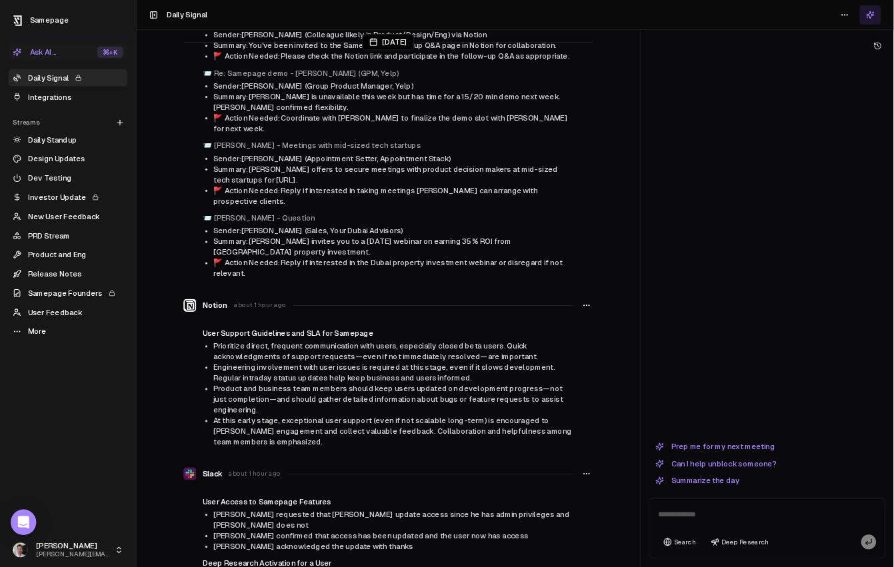
scroll to position [0, 0]
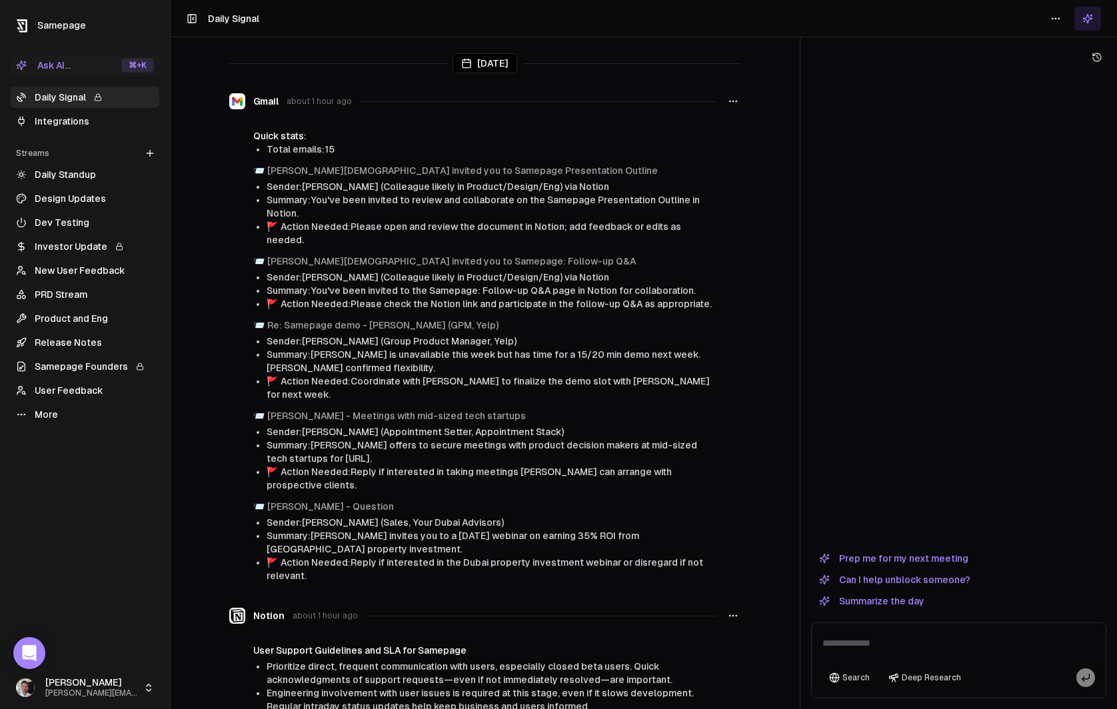
click at [69, 120] on link "Integrations" at bounding box center [85, 121] width 149 height 21
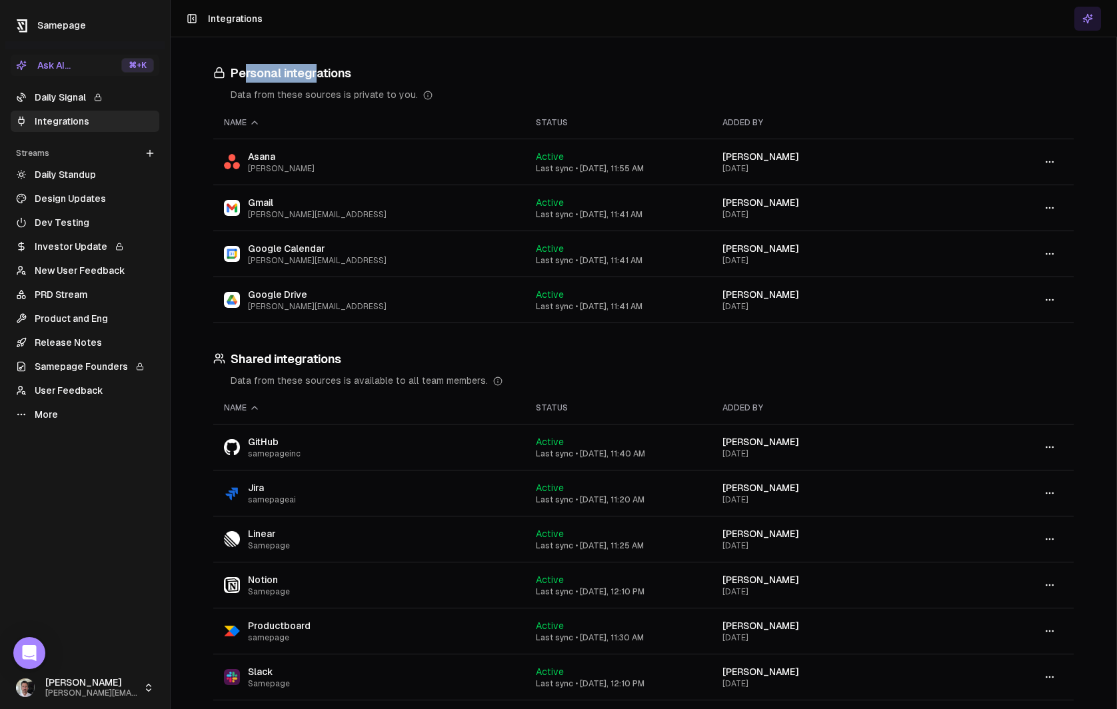
drag, startPoint x: 269, startPoint y: 69, endPoint x: 320, endPoint y: 78, distance: 52.0
click at [320, 78] on h3 "Personal integrations" at bounding box center [643, 73] width 860 height 19
drag, startPoint x: 242, startPoint y: 361, endPoint x: 339, endPoint y: 367, distance: 96.8
click at [339, 367] on h3 "Shared integrations" at bounding box center [643, 359] width 860 height 19
click at [57, 98] on link "Daily Signal" at bounding box center [85, 97] width 149 height 21
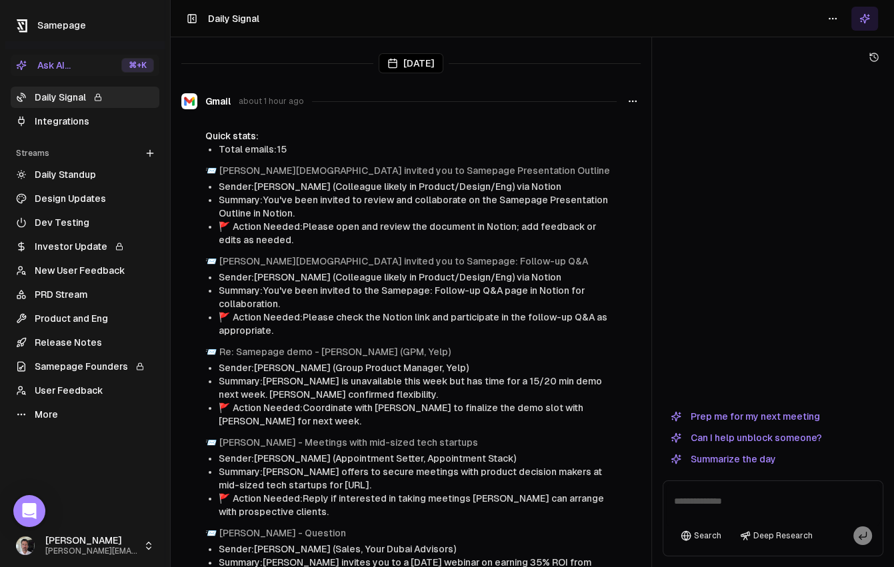
click at [753, 413] on button "Prep me for my next meeting" at bounding box center [744, 417] width 165 height 16
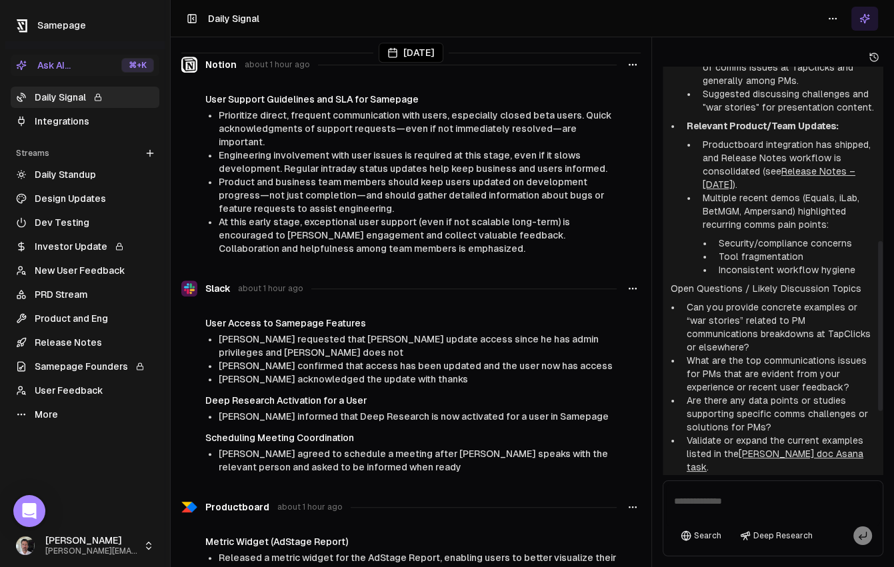
scroll to position [448, 0]
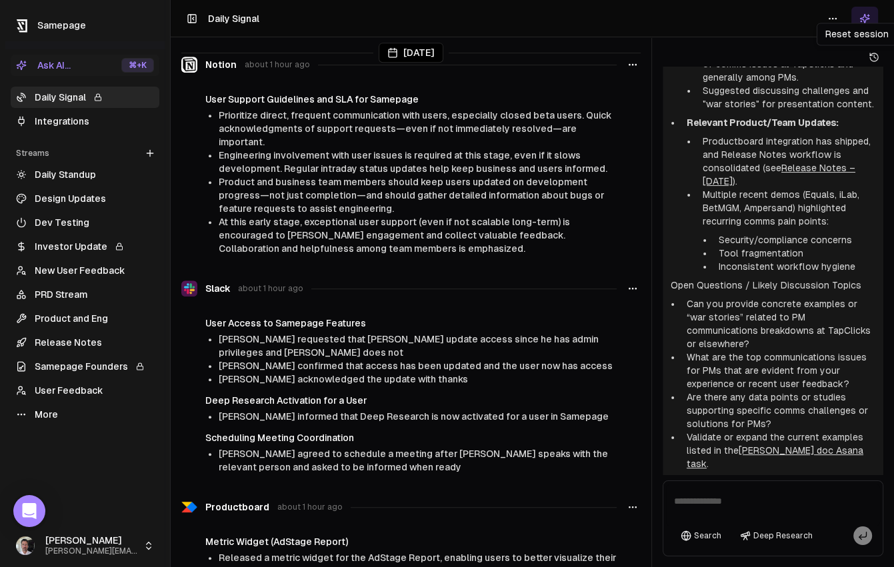
click at [876, 55] on icon at bounding box center [874, 57] width 8 height 8
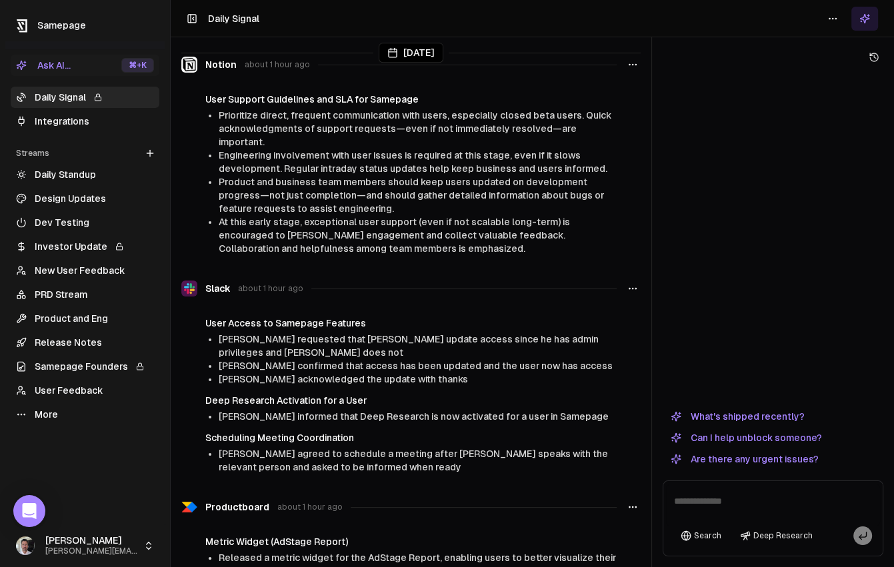
click at [146, 155] on icon at bounding box center [150, 153] width 11 height 11
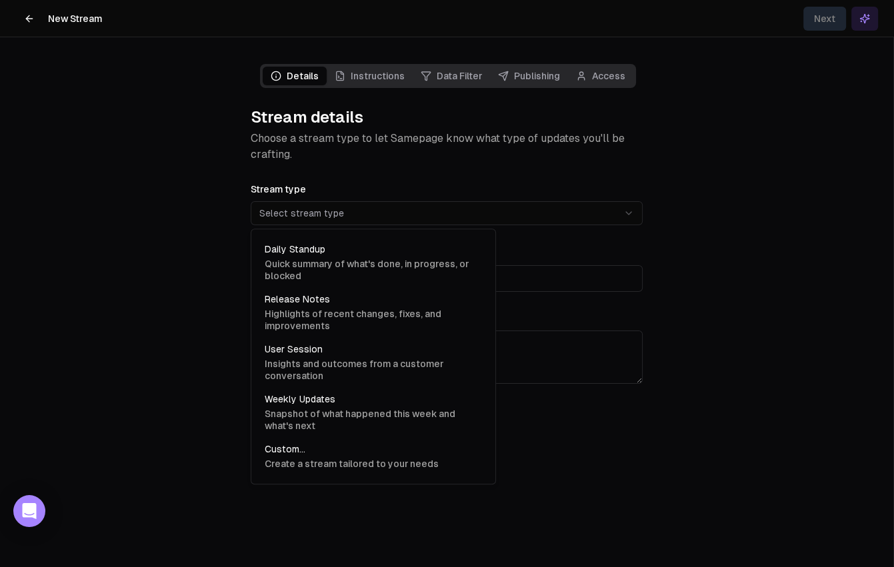
click at [341, 213] on html "**********" at bounding box center [447, 283] width 894 height 567
select select "**********"
type input "**********"
type textarea "**********"
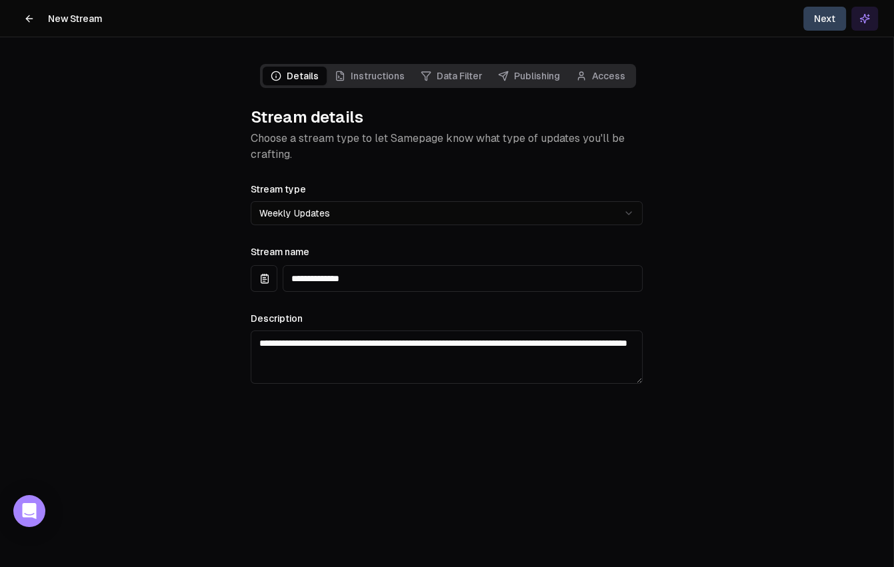
click at [822, 25] on button "Next" at bounding box center [824, 19] width 43 height 24
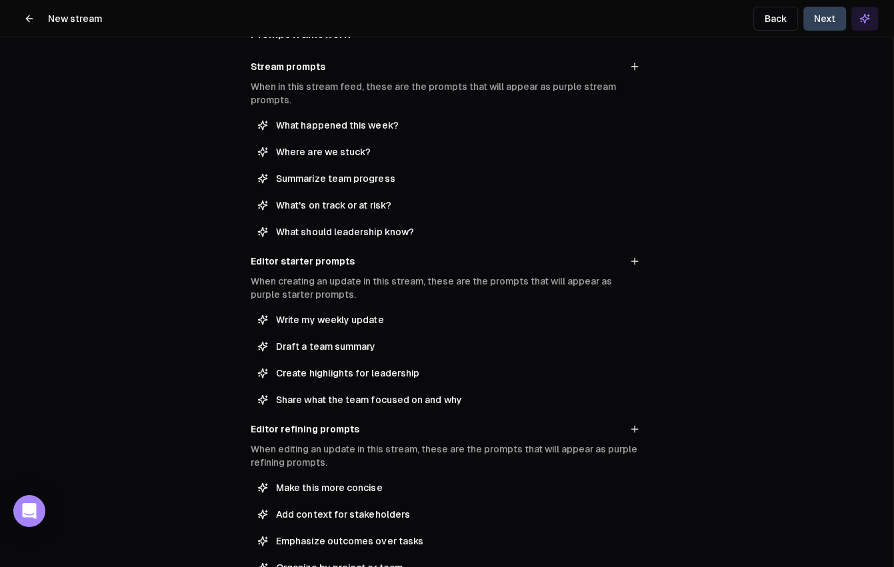
scroll to position [148, 0]
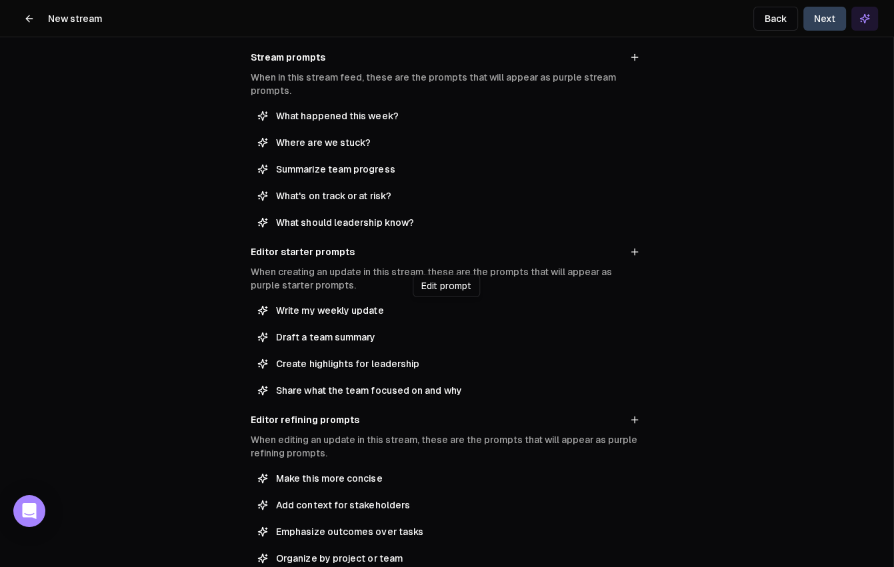
click at [335, 310] on span "Write my weekly update" at bounding box center [456, 310] width 360 height 13
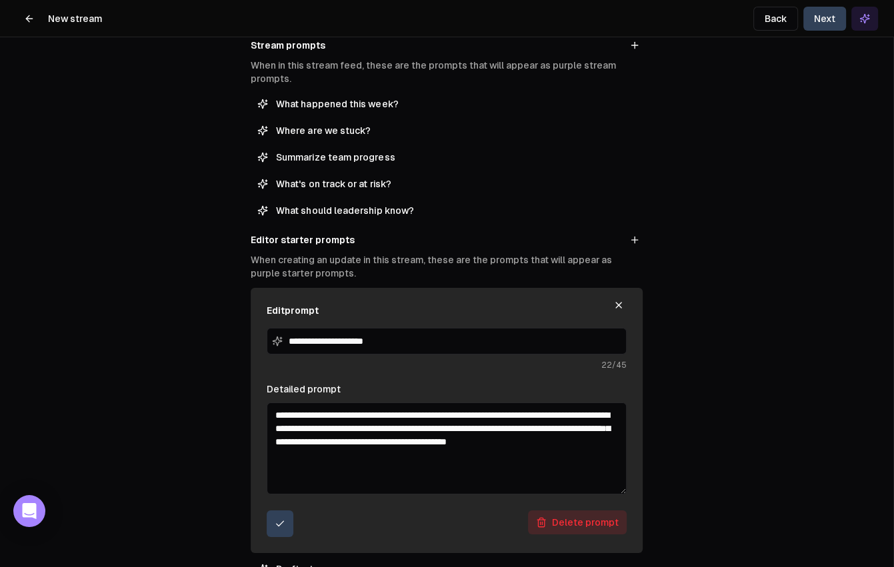
scroll to position [161, 0]
click at [615, 305] on icon "button" at bounding box center [618, 304] width 11 height 11
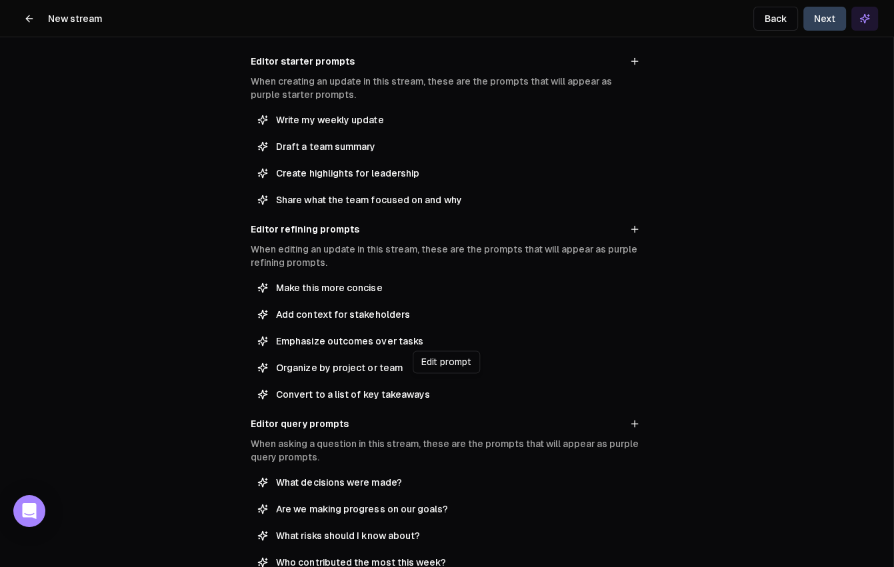
scroll to position [347, 0]
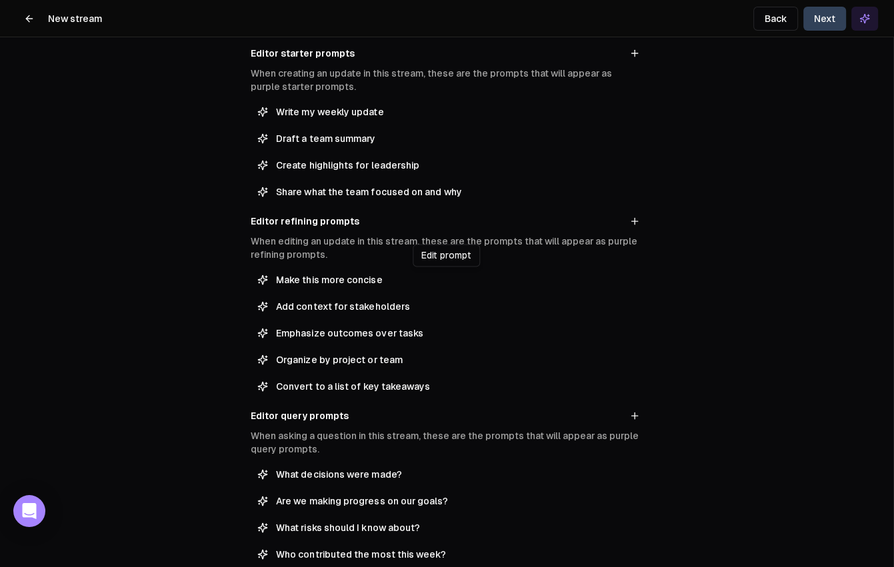
click at [329, 282] on span "Make this more concise" at bounding box center [456, 279] width 360 height 13
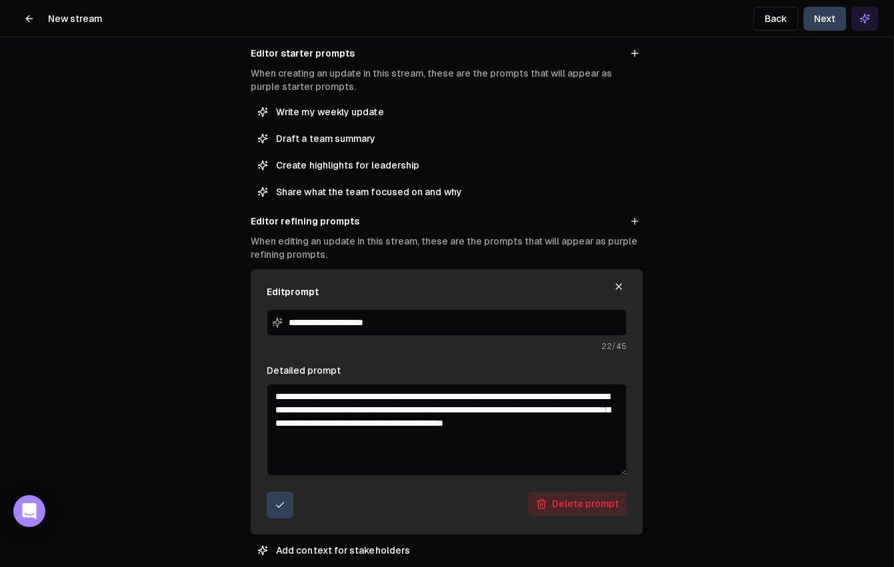
click at [766, 257] on div "**********" at bounding box center [446, 283] width 893 height 567
click at [820, 25] on button "Next" at bounding box center [824, 19] width 43 height 24
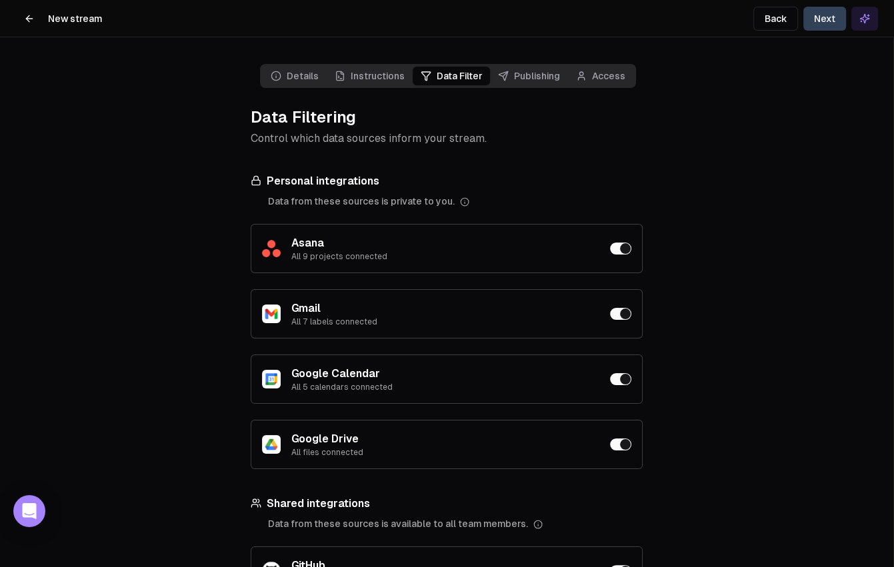
click at [623, 248] on button "button" at bounding box center [620, 249] width 21 height 12
click at [618, 313] on button "button" at bounding box center [620, 314] width 21 height 12
click at [622, 240] on div "Asana All 9 projects connected" at bounding box center [447, 248] width 392 height 49
click at [620, 249] on button "button" at bounding box center [620, 249] width 21 height 12
click at [622, 318] on button "button" at bounding box center [620, 314] width 21 height 12
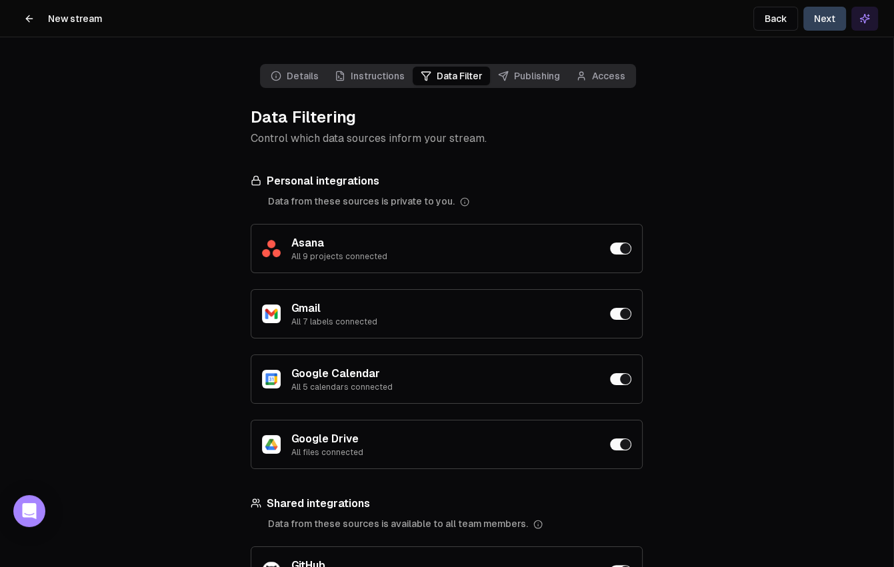
scroll to position [334, 0]
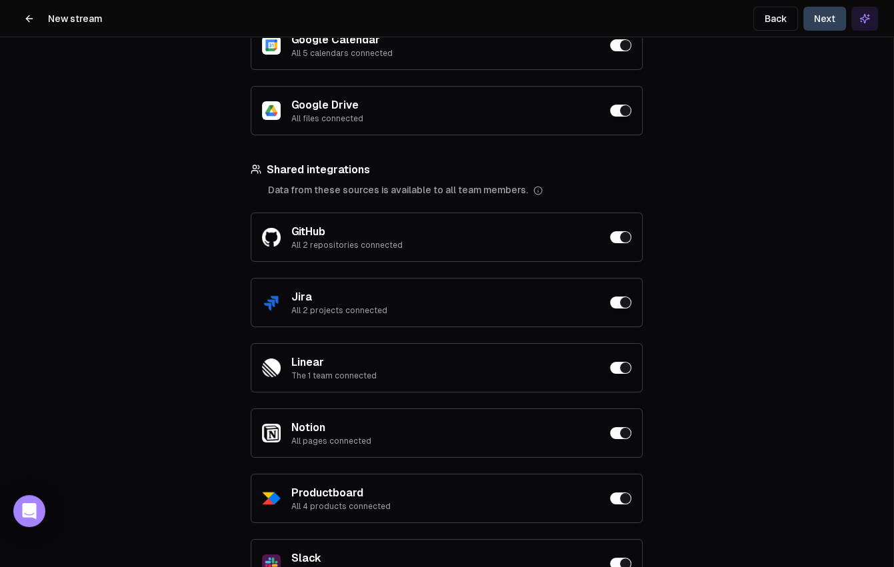
click at [624, 238] on button "button" at bounding box center [620, 237] width 21 height 12
click at [615, 303] on button "button" at bounding box center [620, 303] width 21 height 12
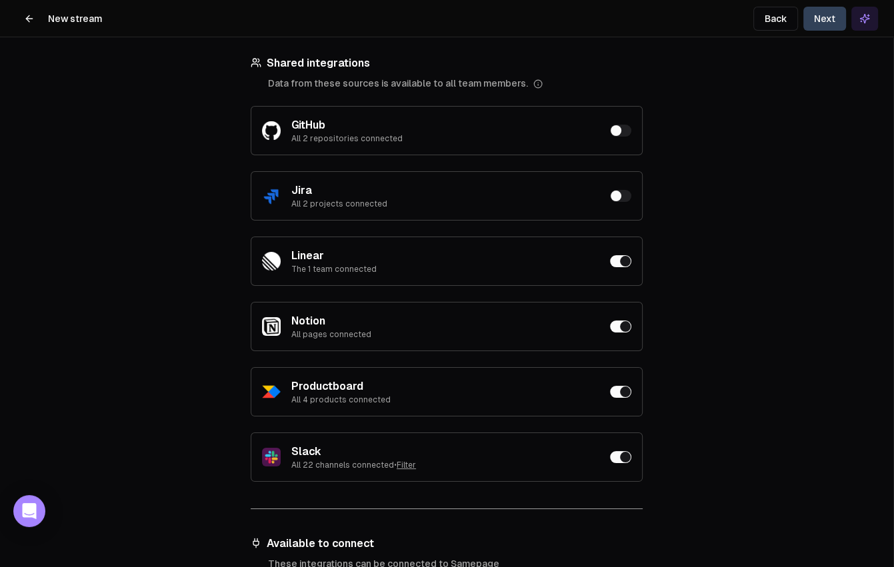
scroll to position [532, 0]
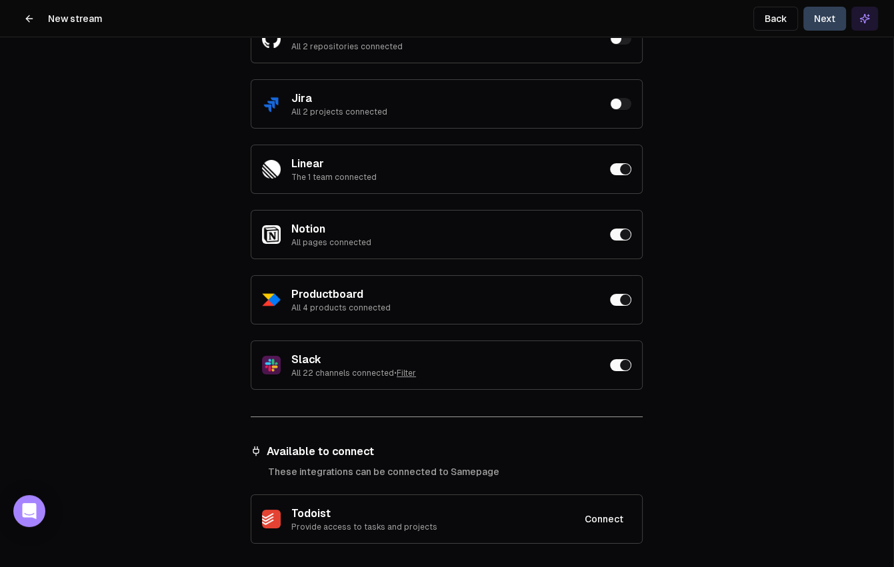
click at [413, 371] on button "Filter" at bounding box center [406, 373] width 19 height 11
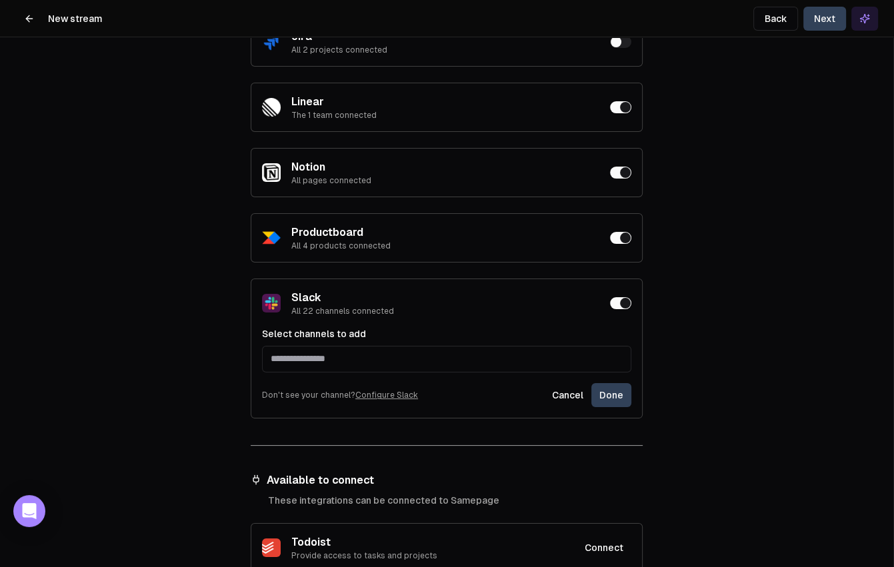
scroll to position [599, 0]
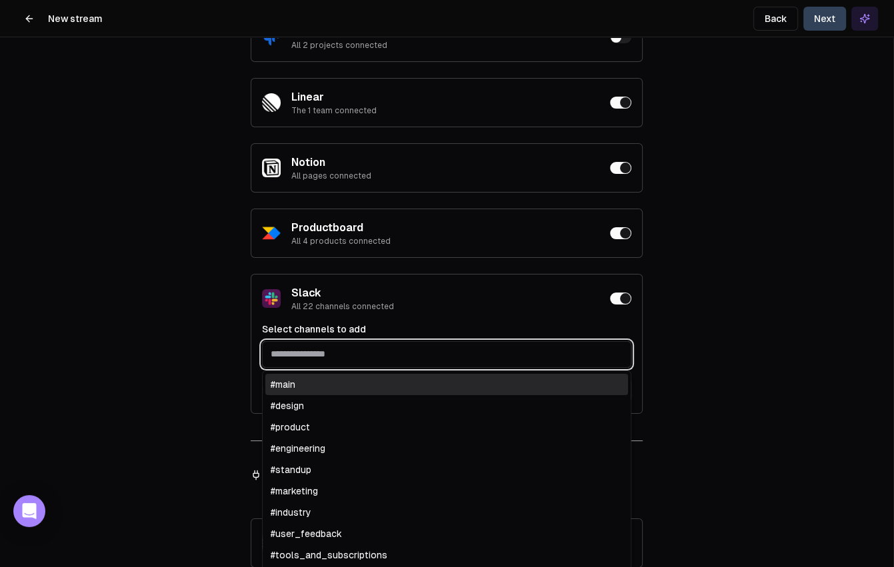
click at [345, 358] on input "text" at bounding box center [447, 354] width 368 height 24
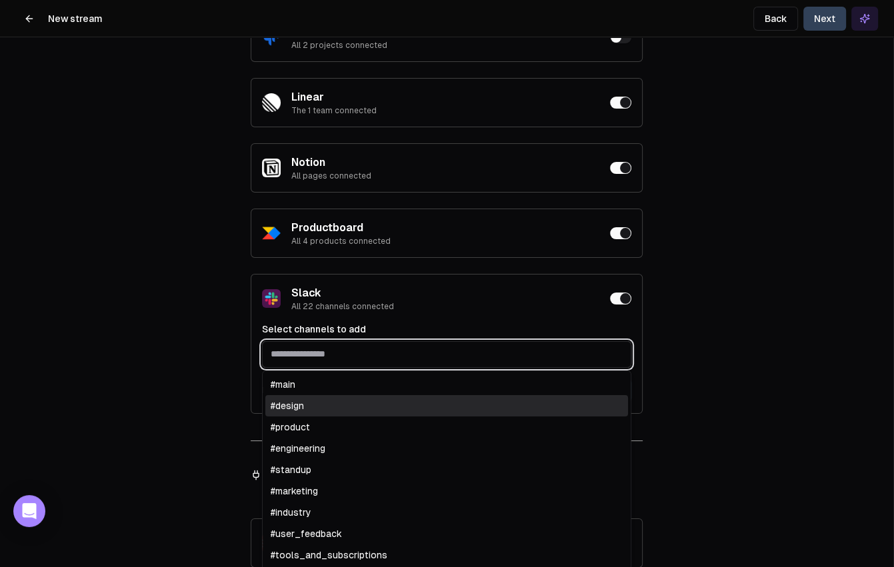
click at [349, 408] on div "#design" at bounding box center [446, 405] width 363 height 21
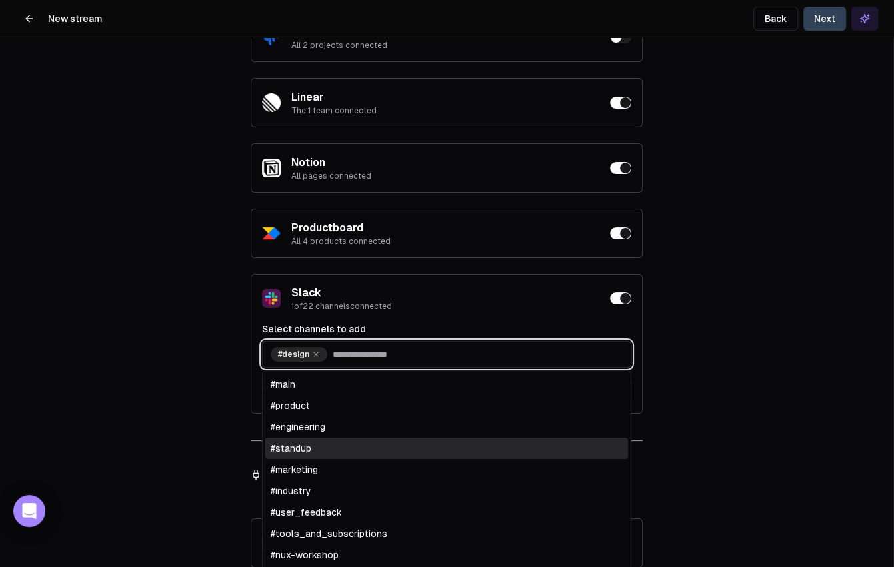
click at [371, 442] on div "#standup" at bounding box center [446, 448] width 363 height 21
drag, startPoint x: 375, startPoint y: 454, endPoint x: 386, endPoint y: 461, distance: 12.9
click at [386, 461] on div "#industry" at bounding box center [446, 469] width 363 height 21
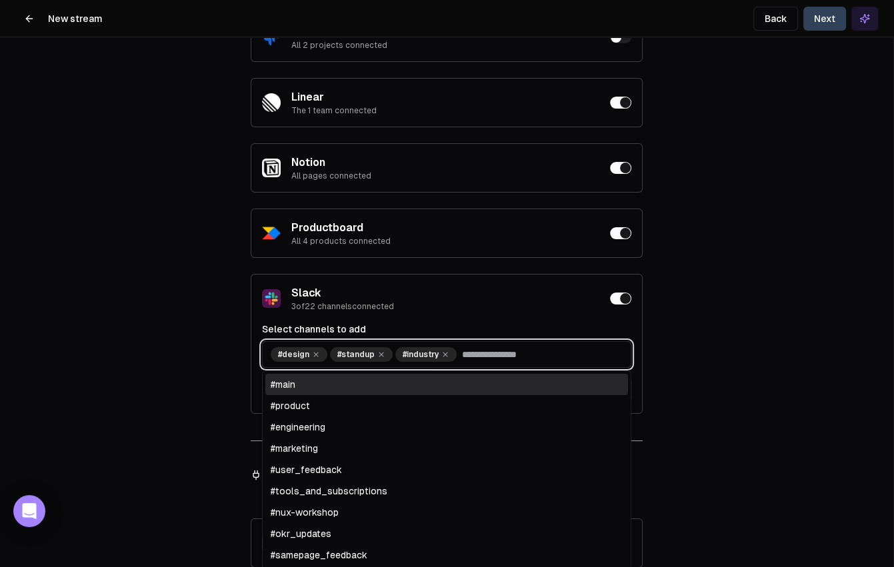
click at [386, 461] on div "#user_feedback" at bounding box center [446, 469] width 363 height 21
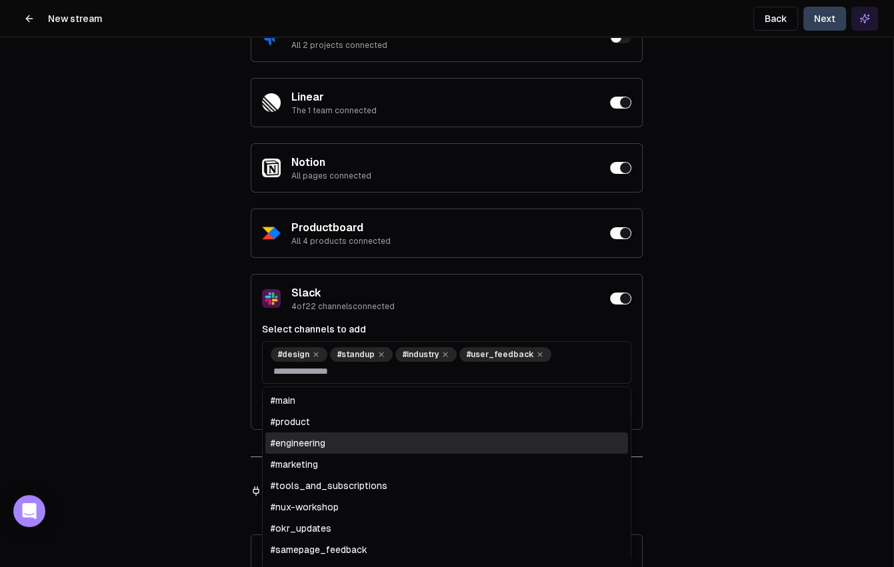
click at [756, 368] on div "Details Instructions Data Filter Publishing Access Data Filtering Control which…" at bounding box center [446, 283] width 893 height 567
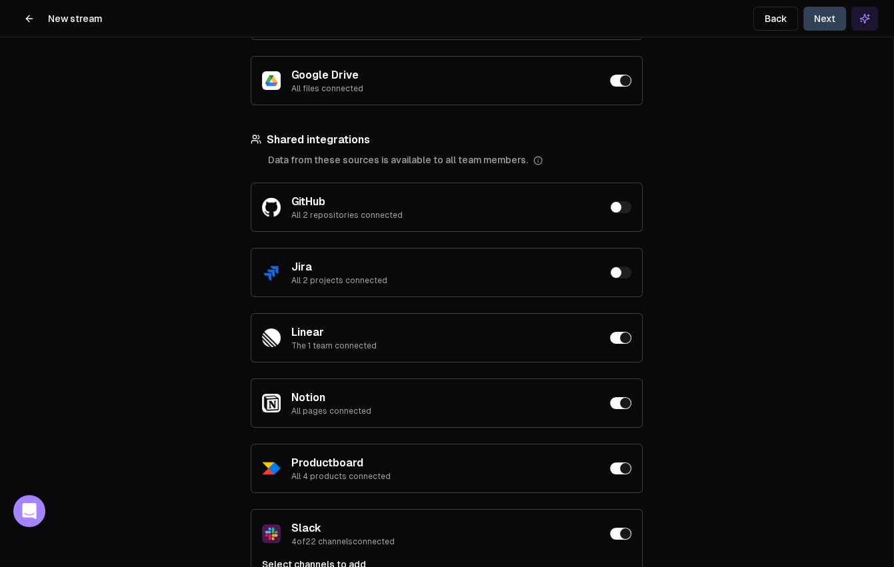
scroll to position [0, 0]
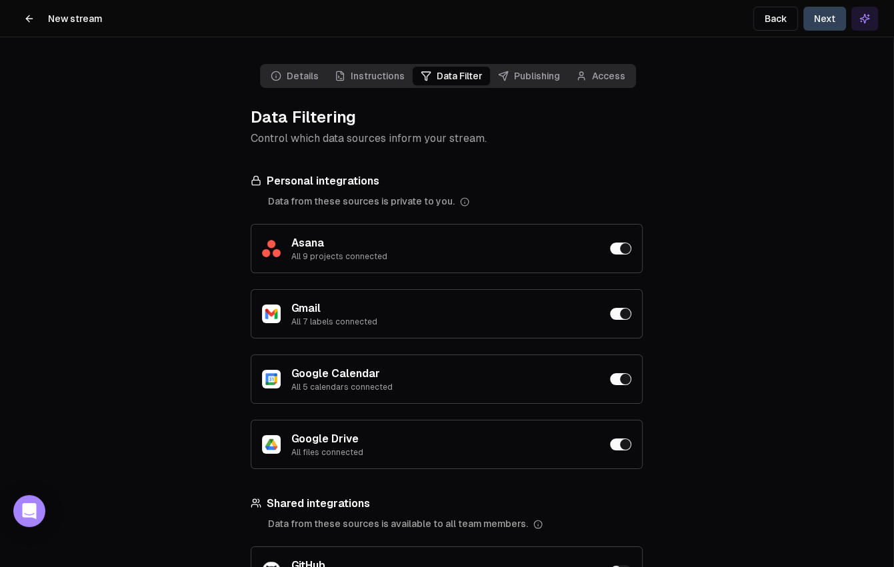
click at [547, 71] on span "Publishing" at bounding box center [529, 76] width 78 height 19
click at [831, 18] on button "Next" at bounding box center [824, 19] width 43 height 24
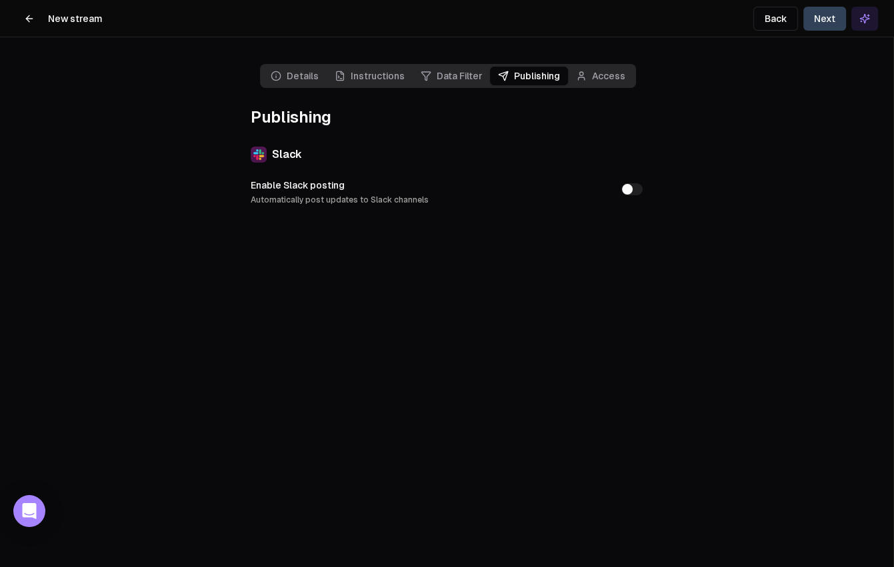
click at [632, 190] on button "Enable Slack posting Automatically post updates to Slack channels" at bounding box center [631, 189] width 21 height 12
click at [345, 254] on html "**********" at bounding box center [447, 283] width 894 height 567
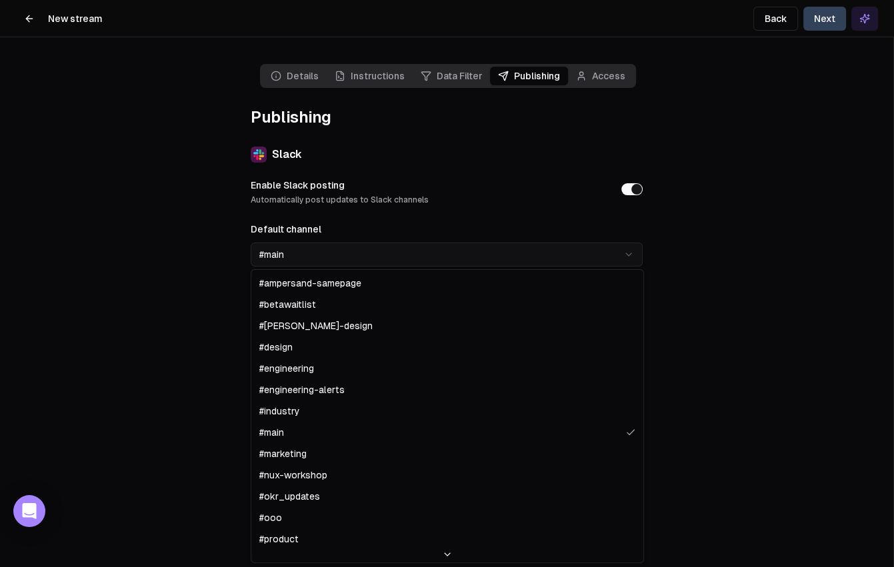
click at [285, 253] on html "**********" at bounding box center [447, 283] width 894 height 567
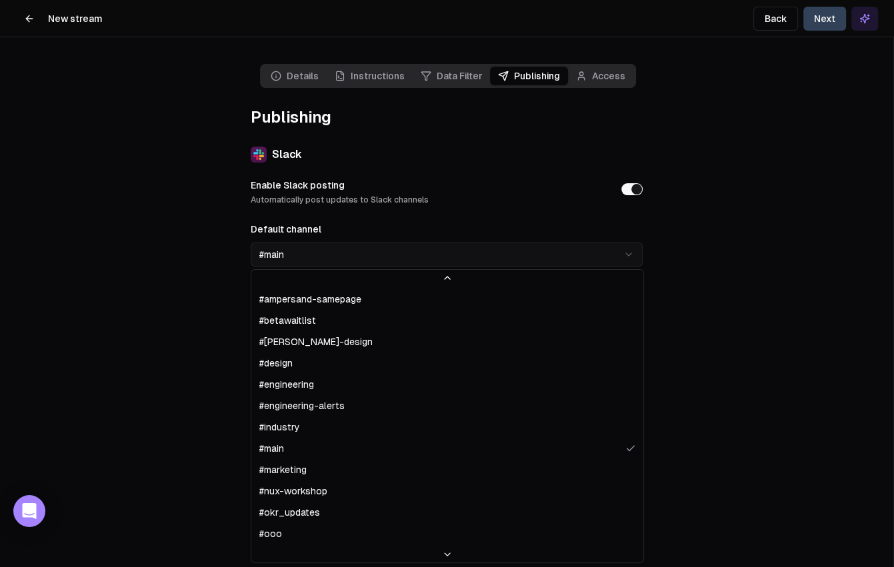
select select "**********"
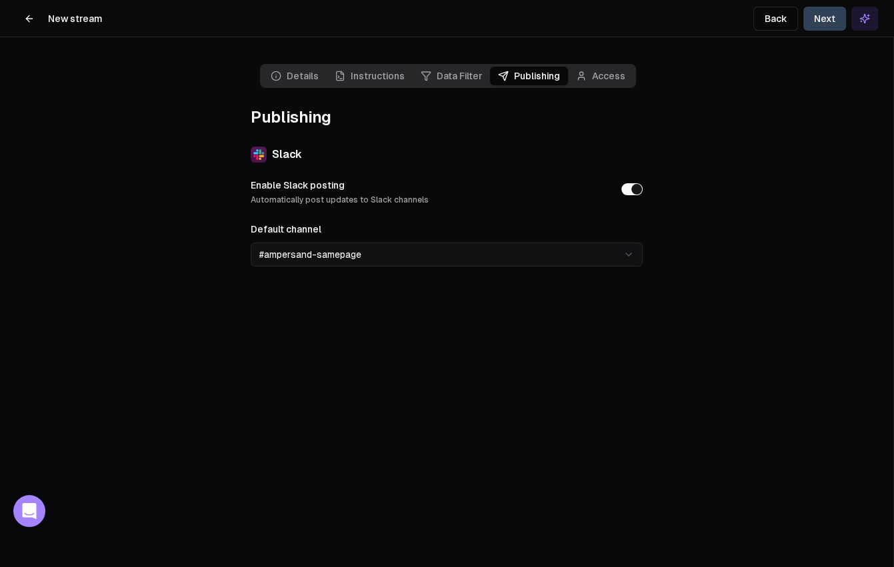
click at [616, 80] on span "Access" at bounding box center [600, 76] width 65 height 19
click at [640, 189] on button "Enable Slack posting Automatically post updates to Slack channels" at bounding box center [631, 189] width 21 height 12
click at [818, 20] on button "Next" at bounding box center [824, 19] width 43 height 24
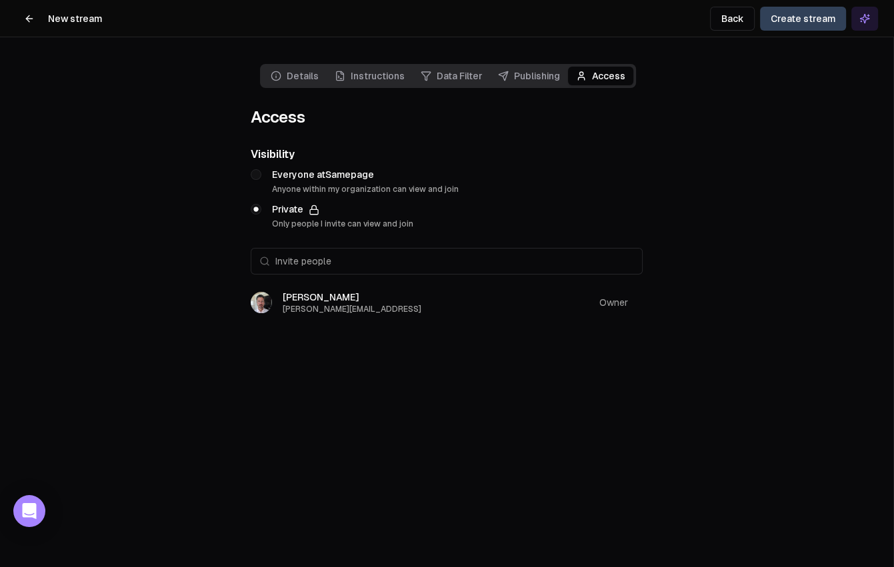
click at [340, 438] on main "Details Instructions Data Filter Publishing Access Access Visibility Everyone a…" at bounding box center [446, 283] width 893 height 567
click at [29, 17] on icon at bounding box center [29, 18] width 11 height 11
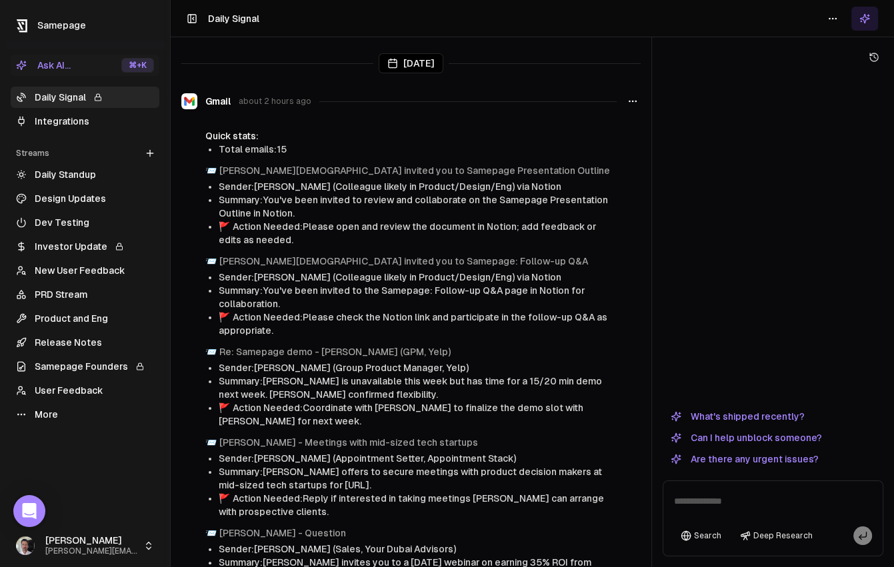
click at [44, 423] on link "More" at bounding box center [85, 414] width 149 height 21
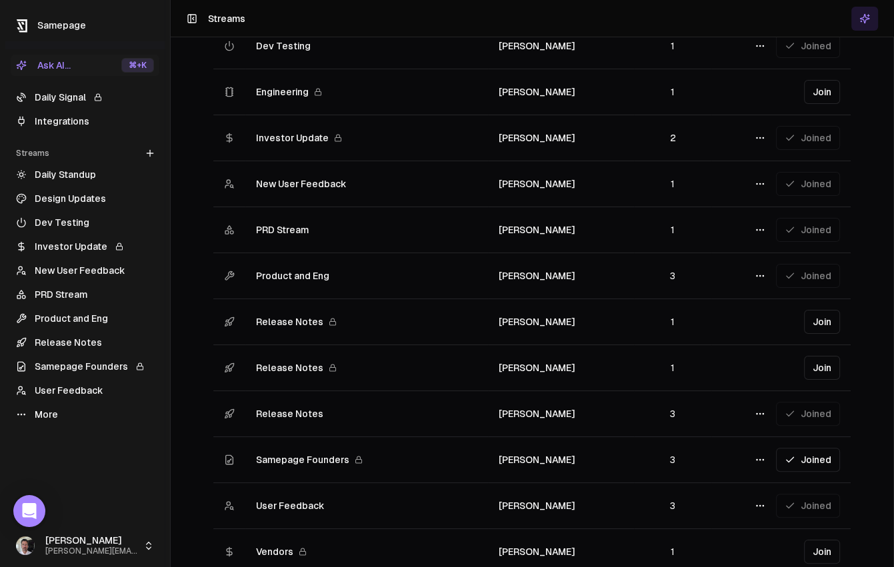
scroll to position [339, 0]
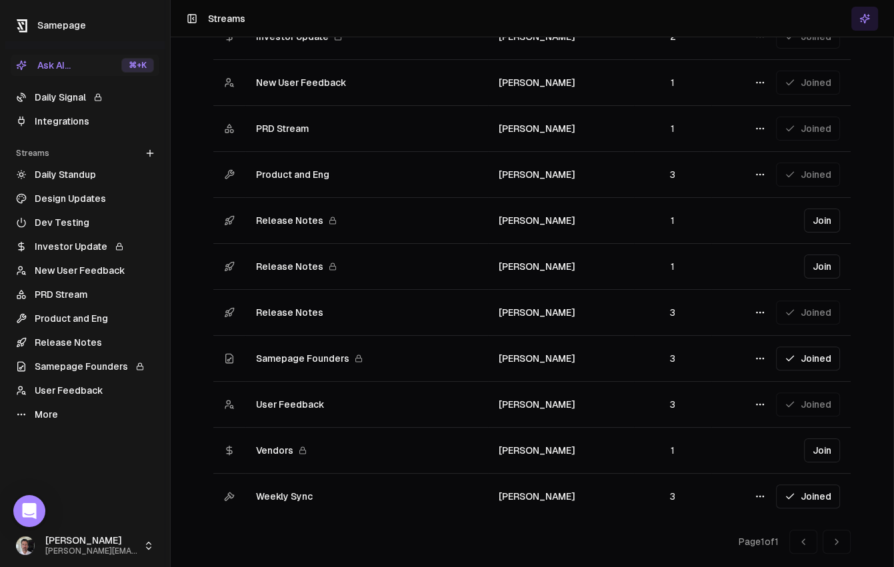
click at [283, 494] on span "Weekly Sync" at bounding box center [284, 496] width 57 height 13
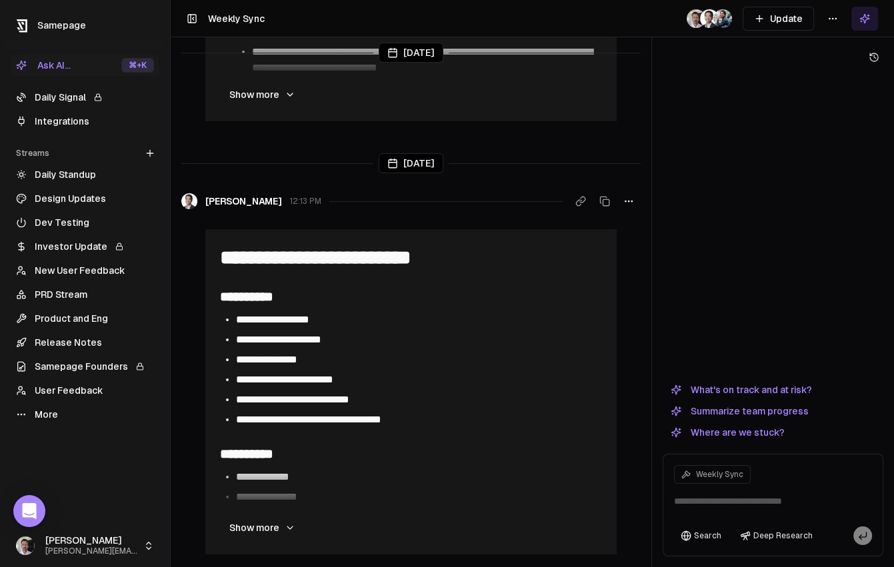
scroll to position [349, 0]
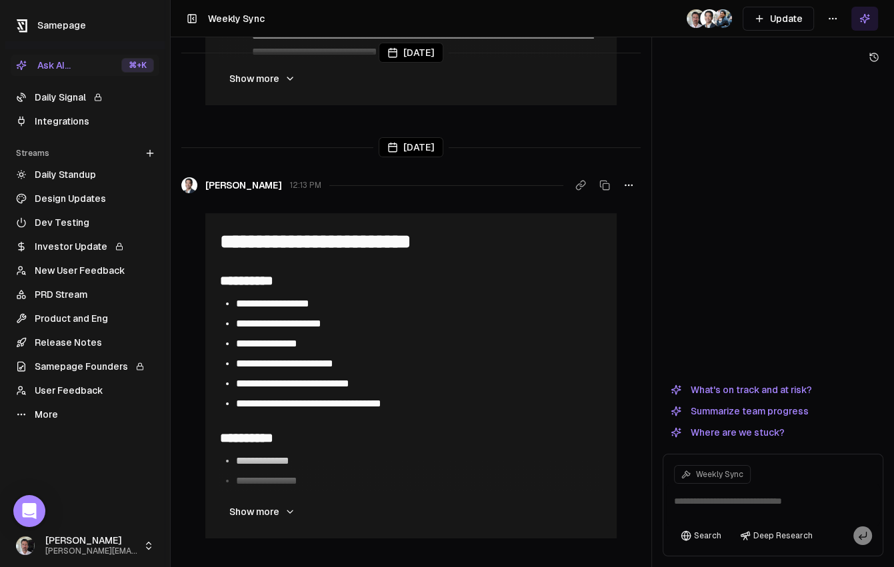
click at [786, 17] on button "Update" at bounding box center [777, 19] width 71 height 24
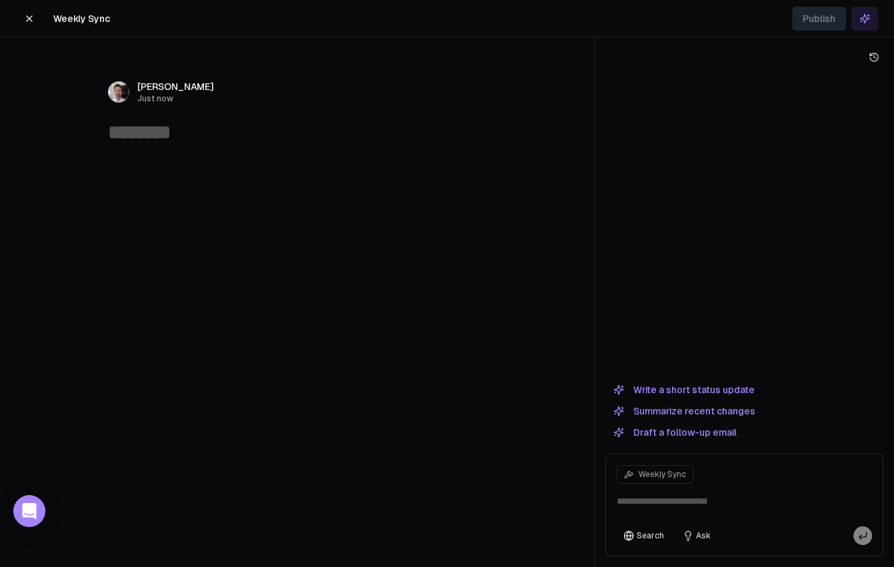
click at [688, 393] on button "Write a short status update" at bounding box center [683, 390] width 157 height 16
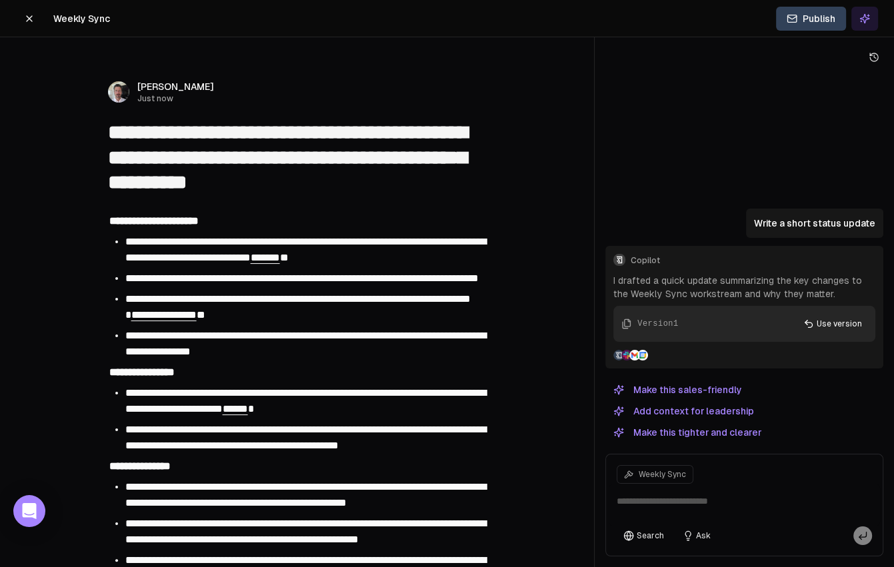
drag, startPoint x: 214, startPoint y: 129, endPoint x: 44, endPoint y: 139, distance: 170.2
click at [44, 139] on div "**********" at bounding box center [297, 160] width 512 height 80
click at [210, 129] on textarea "**********" at bounding box center [297, 157] width 379 height 75
drag, startPoint x: 380, startPoint y: 181, endPoint x: 225, endPoint y: 133, distance: 162.7
click at [225, 133] on textarea "**********" at bounding box center [297, 157] width 379 height 75
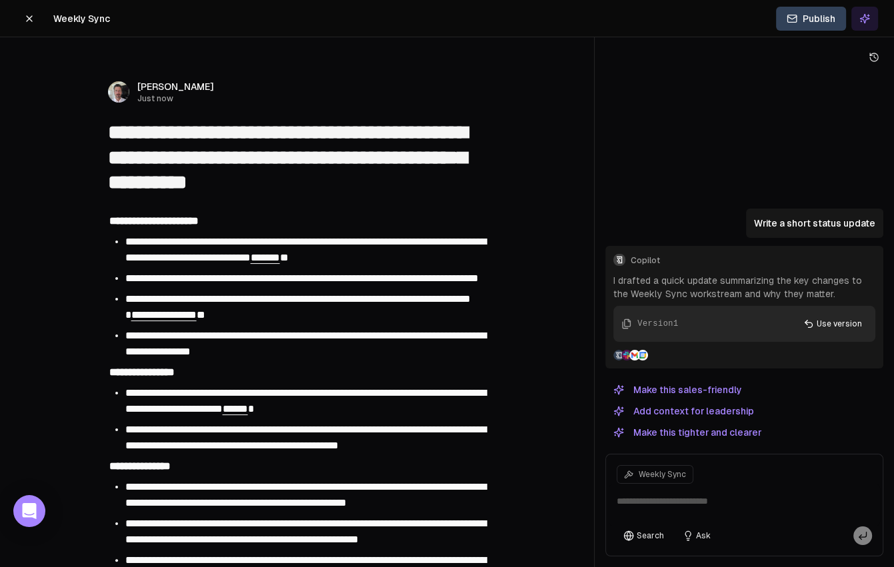
click at [259, 142] on textarea "**********" at bounding box center [297, 157] width 379 height 75
click at [710, 431] on button "Make this tighter and clearer" at bounding box center [687, 433] width 164 height 16
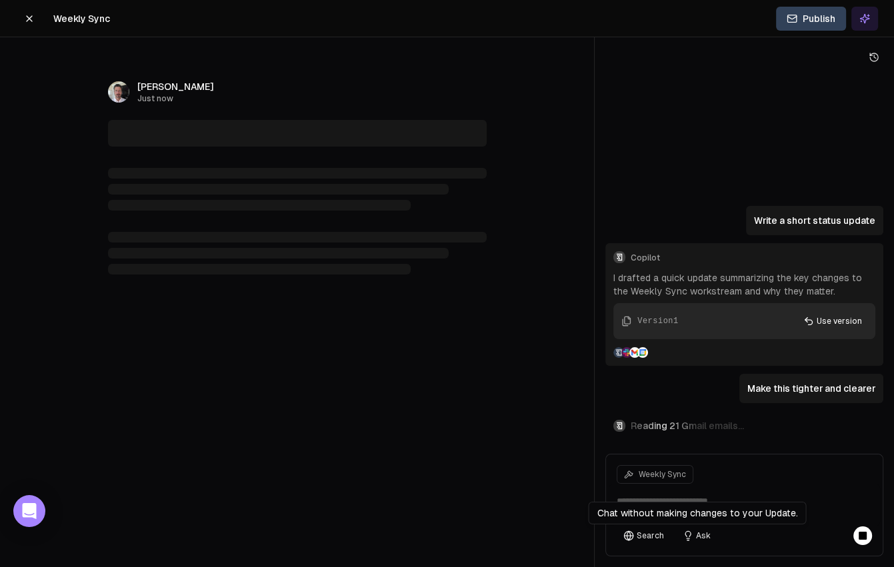
click at [699, 534] on button "Ask" at bounding box center [696, 535] width 41 height 19
click at [697, 531] on button "Ask" at bounding box center [696, 535] width 41 height 19
click at [694, 538] on button "Ask" at bounding box center [696, 535] width 41 height 19
type textarea "**********"
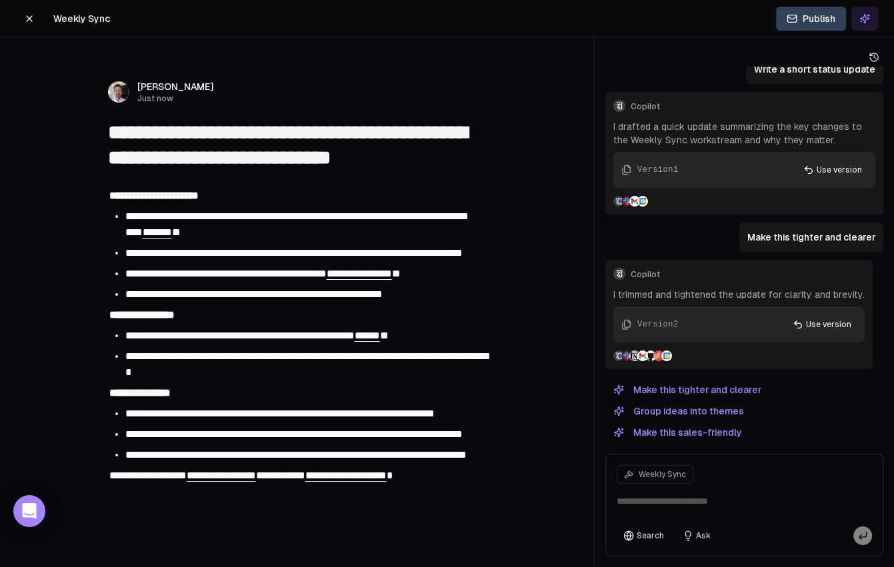
click at [139, 258] on span "**********" at bounding box center [293, 253] width 337 height 10
click at [453, 303] on li "**********" at bounding box center [305, 295] width 360 height 16
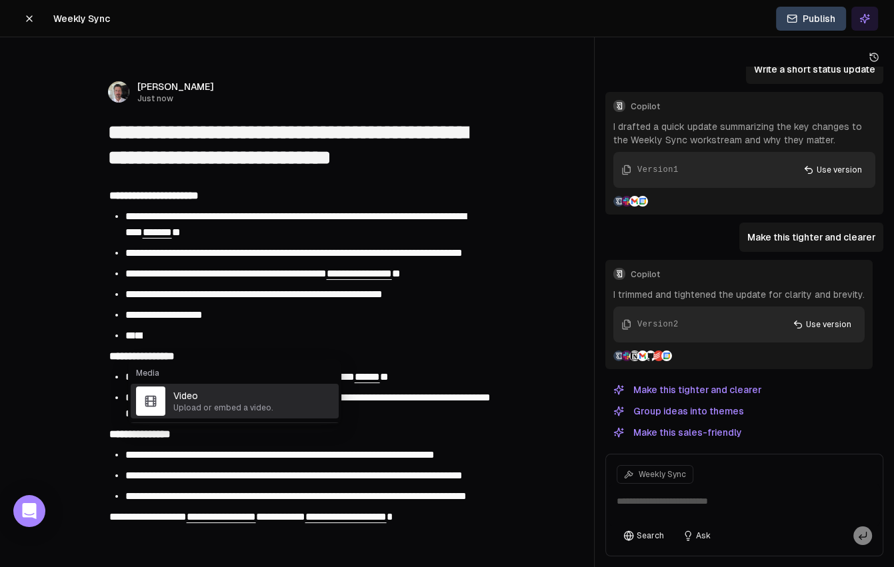
type input "*****"
click at [217, 395] on span "Video" at bounding box center [253, 395] width 160 height 13
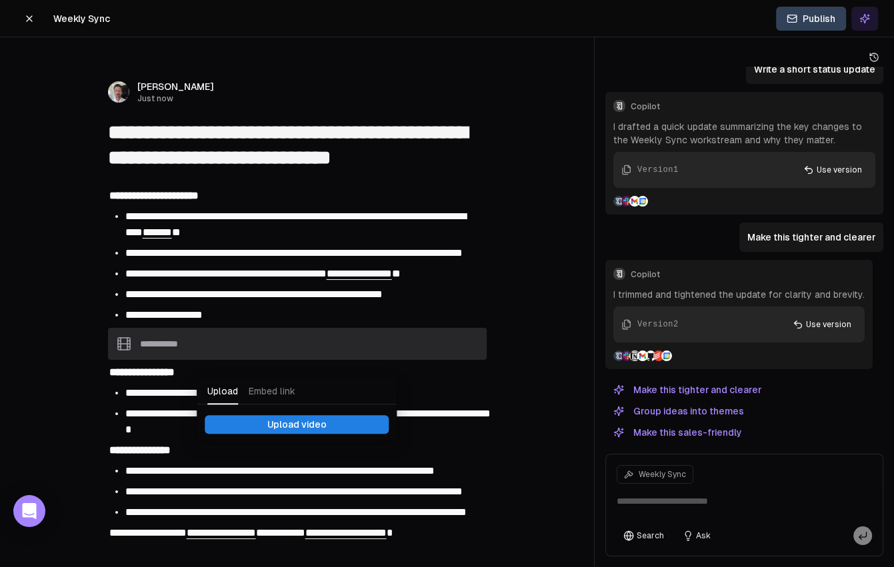
click at [265, 323] on li "**********" at bounding box center [305, 315] width 360 height 16
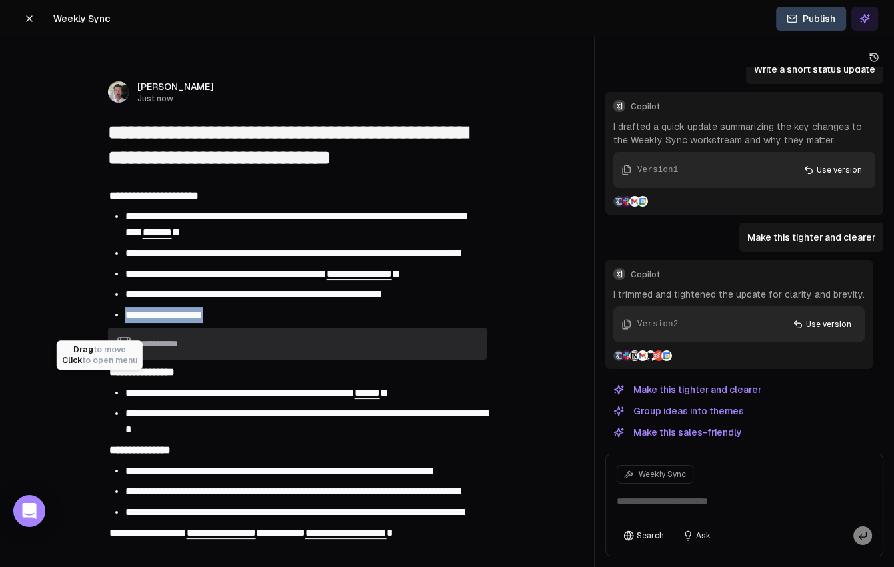
drag, startPoint x: 115, startPoint y: 328, endPoint x: 95, endPoint y: 325, distance: 20.9
click at [108, 325] on div "**********" at bounding box center [297, 315] width 379 height 20
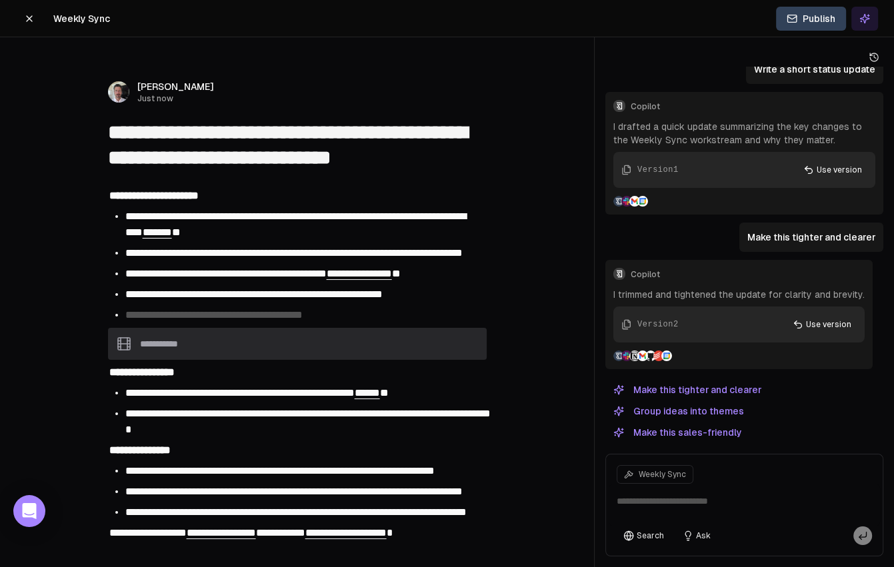
click at [160, 279] on span "**********" at bounding box center [225, 274] width 201 height 10
drag, startPoint x: 239, startPoint y: 196, endPoint x: 56, endPoint y: 192, distance: 183.3
click at [56, 192] on div "**********" at bounding box center [297, 455] width 512 height 561
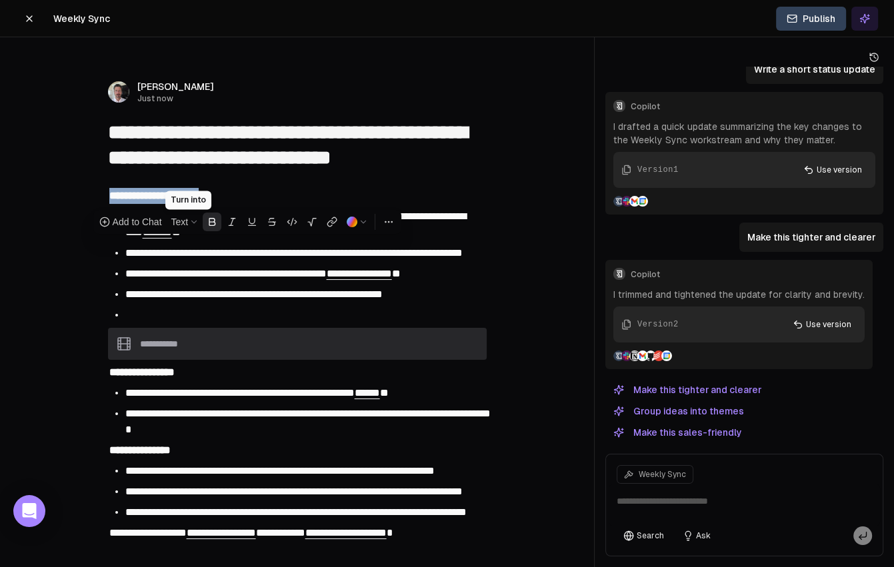
click at [187, 222] on div "Text" at bounding box center [179, 221] width 17 height 13
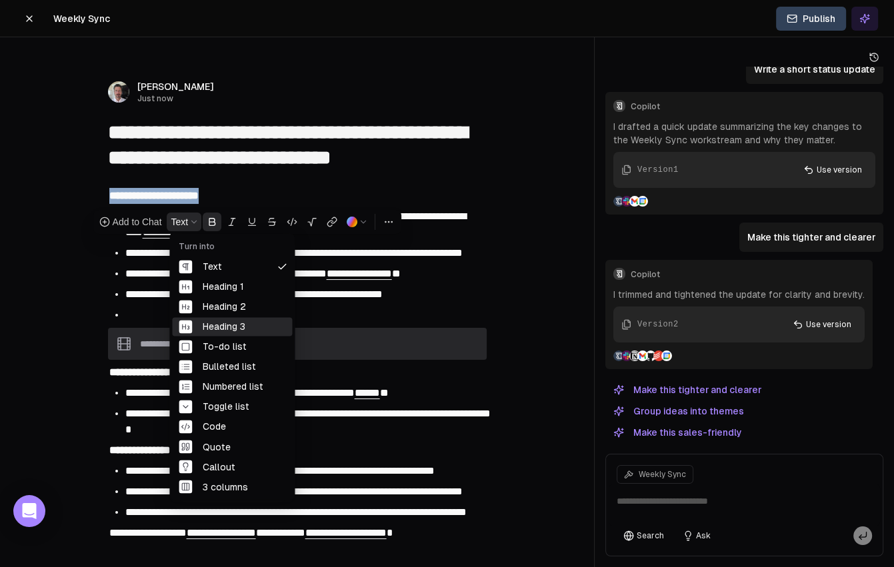
click at [248, 320] on div "Heading 3" at bounding box center [232, 326] width 120 height 19
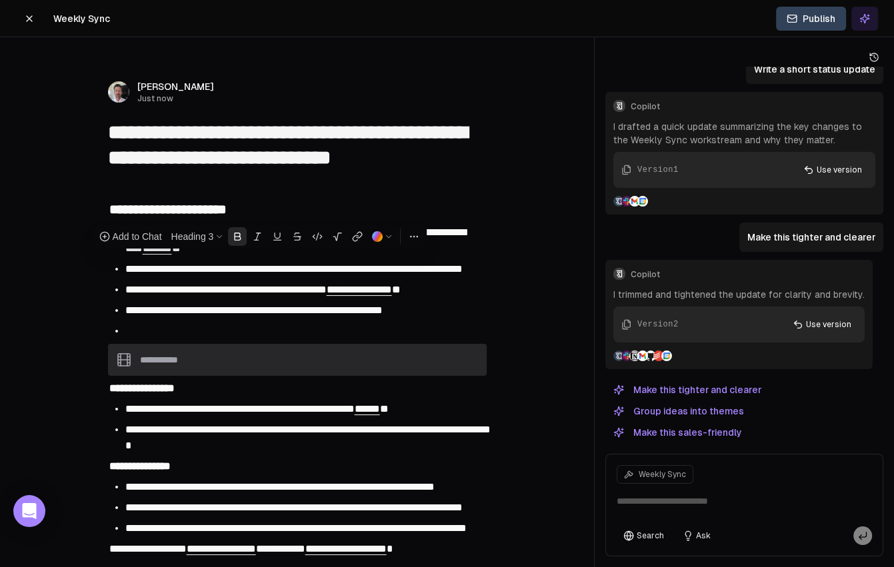
click at [351, 279] on div "**********" at bounding box center [305, 269] width 363 height 20
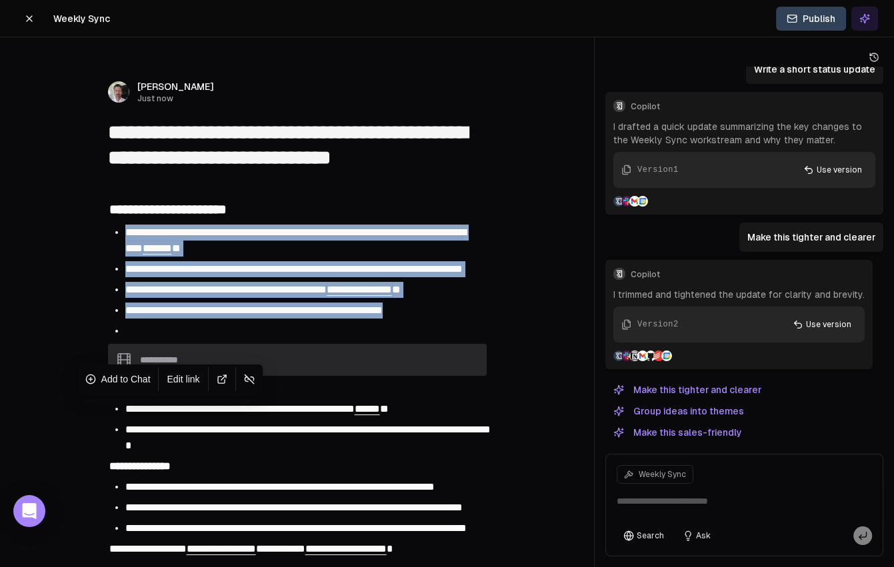
drag, startPoint x: 127, startPoint y: 231, endPoint x: 454, endPoint y: 337, distance: 343.7
click at [454, 337] on div "**********" at bounding box center [297, 463] width 512 height 577
click at [137, 381] on span "Add to Chat" at bounding box center [125, 379] width 49 height 13
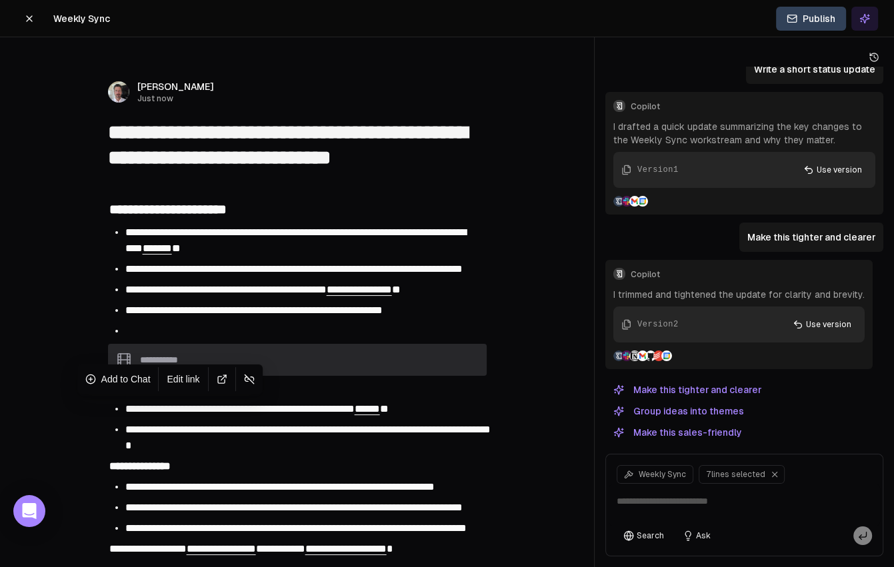
click at [703, 500] on textarea at bounding box center [743, 505] width 271 height 43
type textarea "*********"
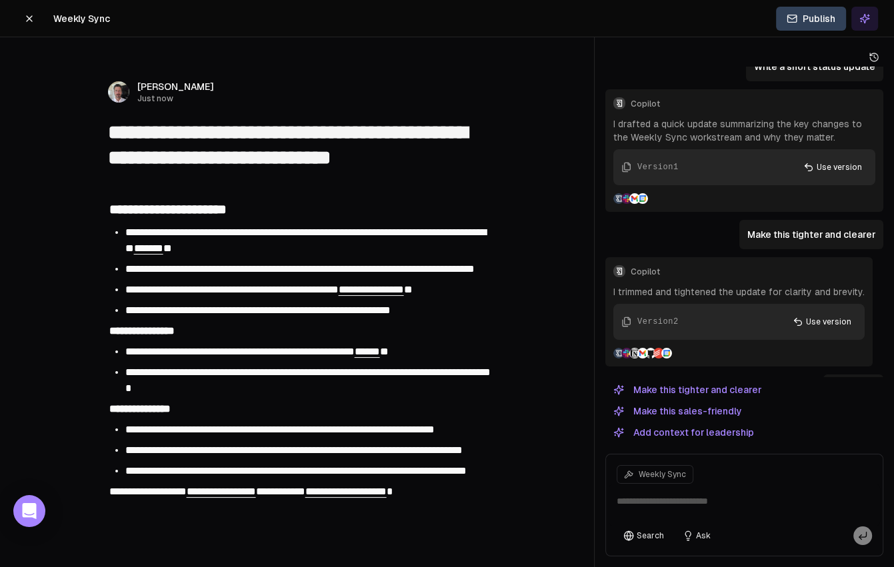
scroll to position [180, 0]
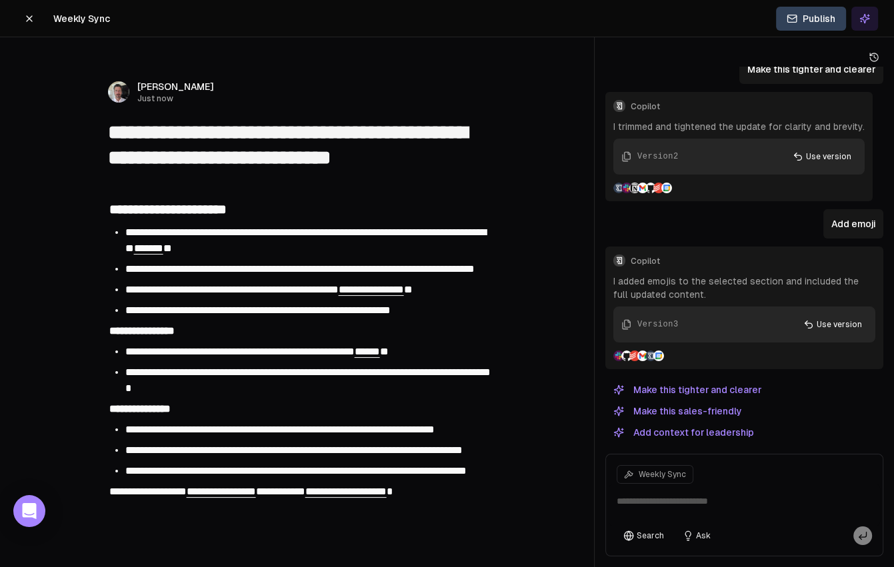
click at [35, 16] on button at bounding box center [29, 19] width 27 height 24
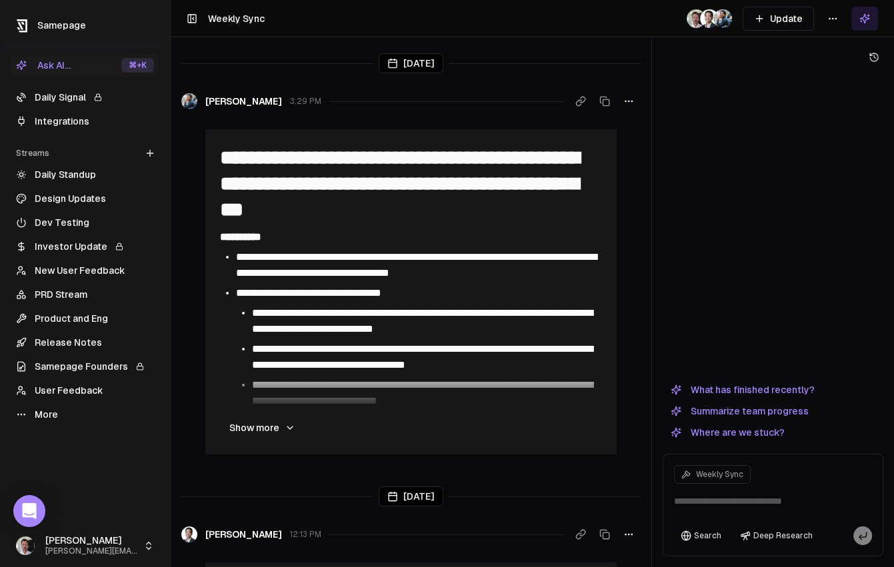
click at [71, 346] on link "Release Notes" at bounding box center [85, 342] width 149 height 21
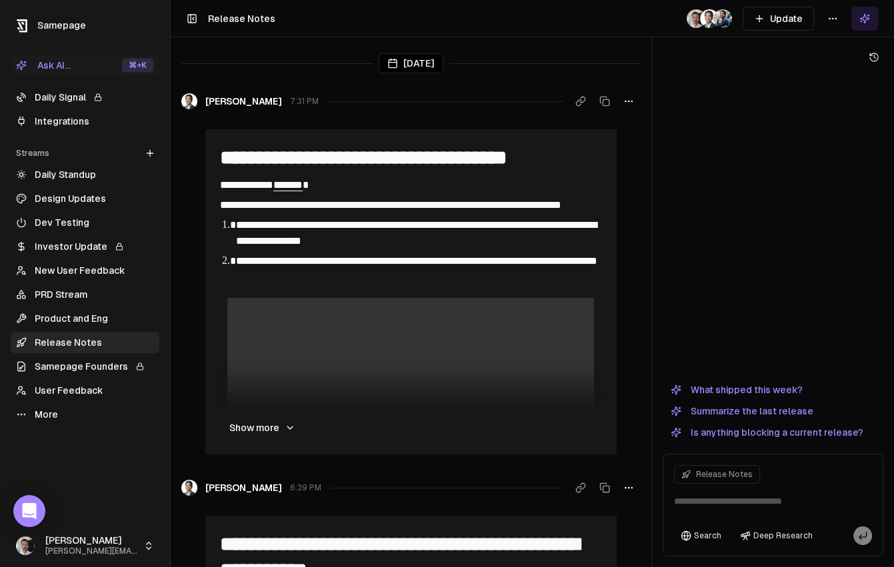
click at [62, 273] on link "New User Feedback" at bounding box center [85, 270] width 149 height 21
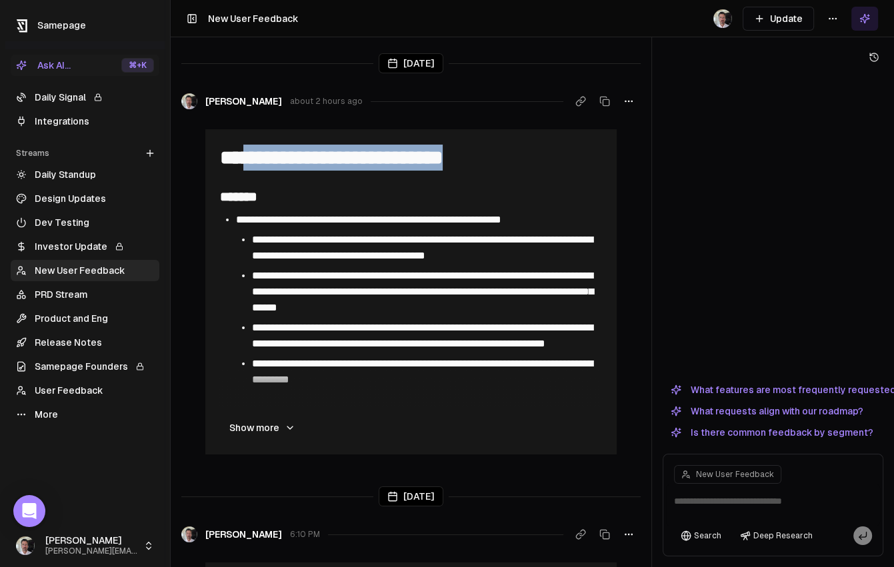
drag, startPoint x: 258, startPoint y: 165, endPoint x: 509, endPoint y: 169, distance: 251.3
click at [530, 175] on div "**********" at bounding box center [411, 372] width 385 height 458
click at [442, 161] on span "**********" at bounding box center [331, 157] width 223 height 19
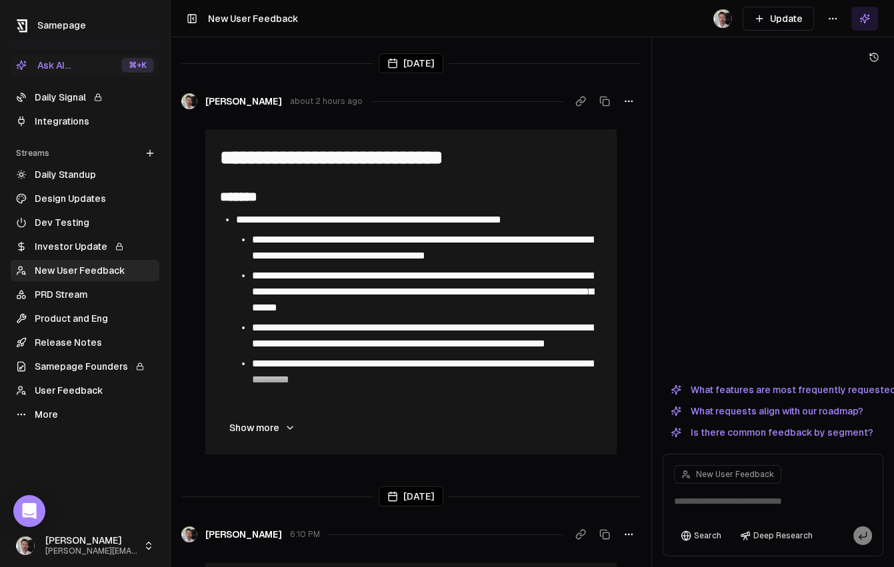
click at [309, 155] on span "**********" at bounding box center [331, 157] width 223 height 19
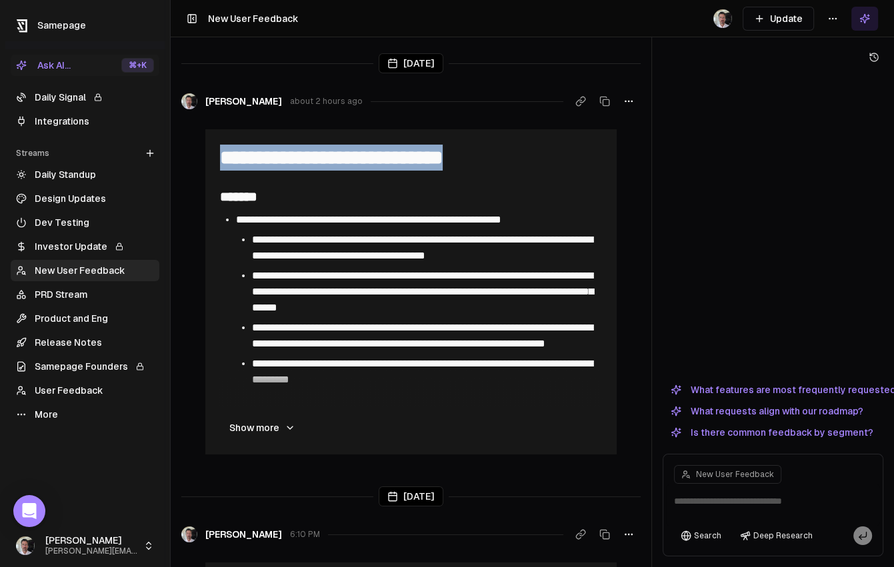
click at [309, 155] on span "**********" at bounding box center [331, 157] width 223 height 19
drag, startPoint x: 260, startPoint y: 428, endPoint x: 361, endPoint y: 333, distance: 138.1
click at [260, 427] on button "Show more" at bounding box center [262, 428] width 87 height 27
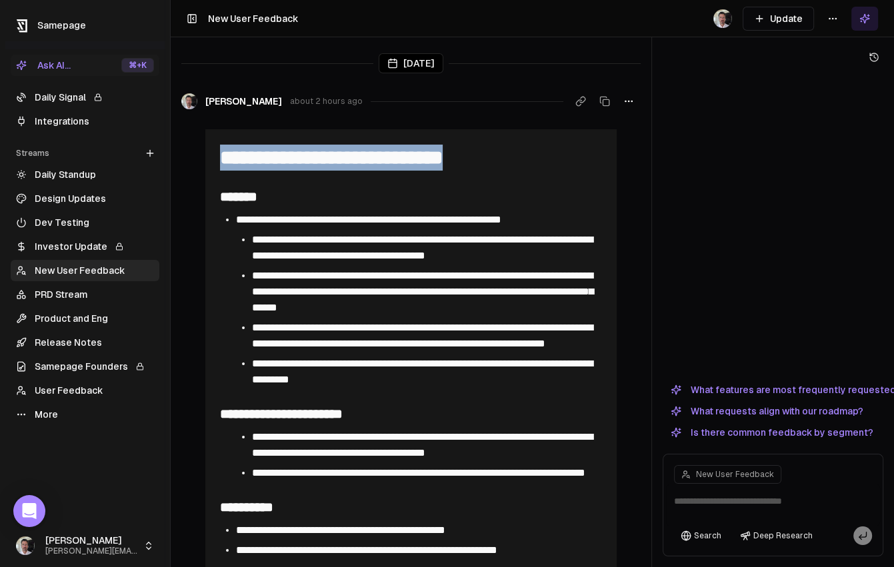
click at [800, 19] on button "Update" at bounding box center [777, 19] width 71 height 24
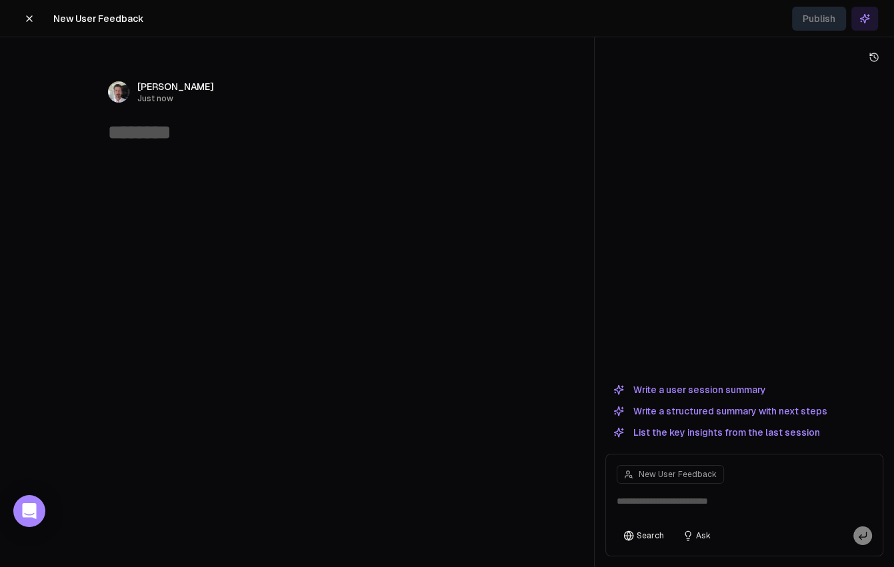
click at [23, 17] on button at bounding box center [29, 19] width 27 height 24
